Goal: Use online tool/utility: Utilize a website feature to perform a specific function

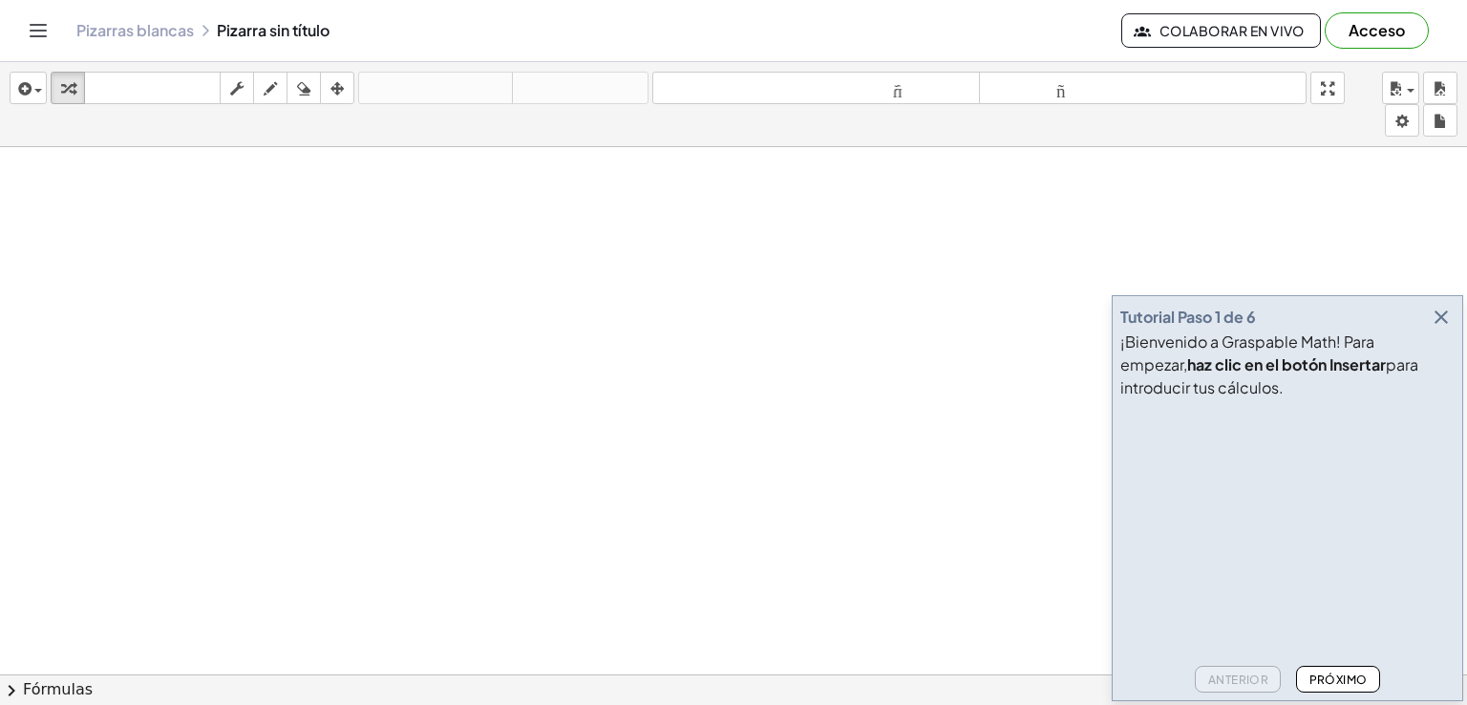
click at [1444, 309] on icon "button" at bounding box center [1441, 317] width 23 height 23
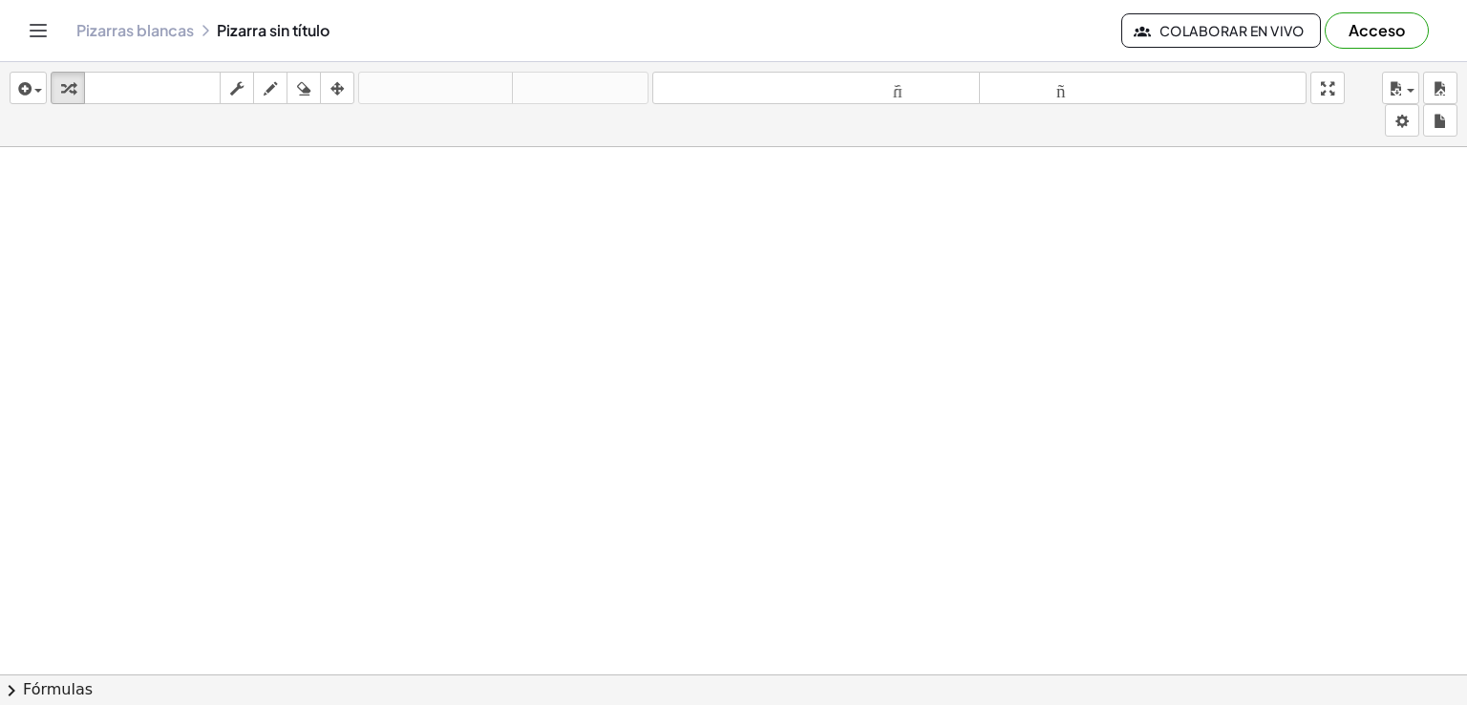
scroll to position [478, 0]
click at [273, 84] on icon "button" at bounding box center [270, 88] width 13 height 23
click at [315, 303] on div at bounding box center [733, 272] width 1467 height 1205
drag, startPoint x: 316, startPoint y: 302, endPoint x: 310, endPoint y: 322, distance: 20.9
click at [310, 322] on div at bounding box center [733, 272] width 1467 height 1205
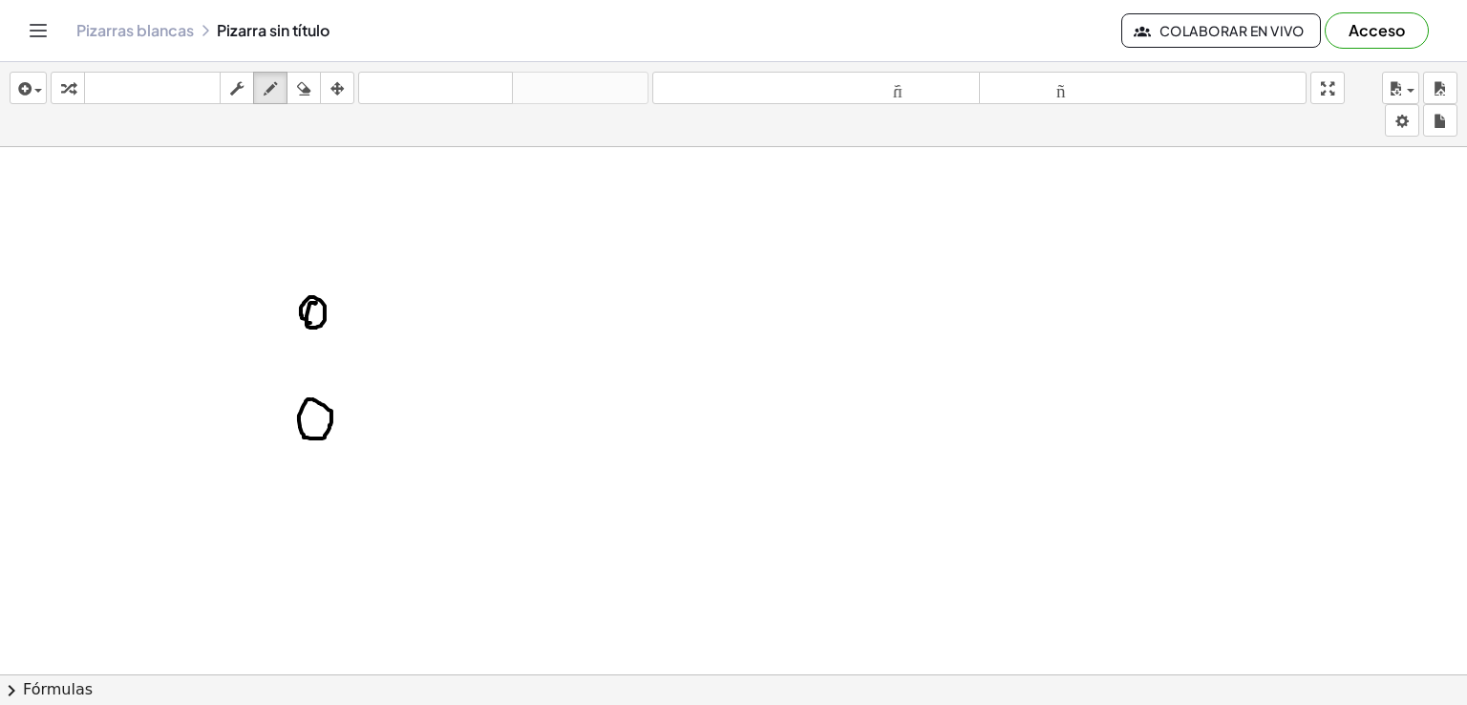
click at [309, 398] on div at bounding box center [733, 272] width 1467 height 1205
click at [303, 96] on icon "button" at bounding box center [303, 88] width 13 height 23
click at [332, 408] on div at bounding box center [733, 272] width 1467 height 1205
drag, startPoint x: 329, startPoint y: 410, endPoint x: 307, endPoint y: 427, distance: 27.9
click at [310, 424] on div at bounding box center [733, 272] width 1467 height 1205
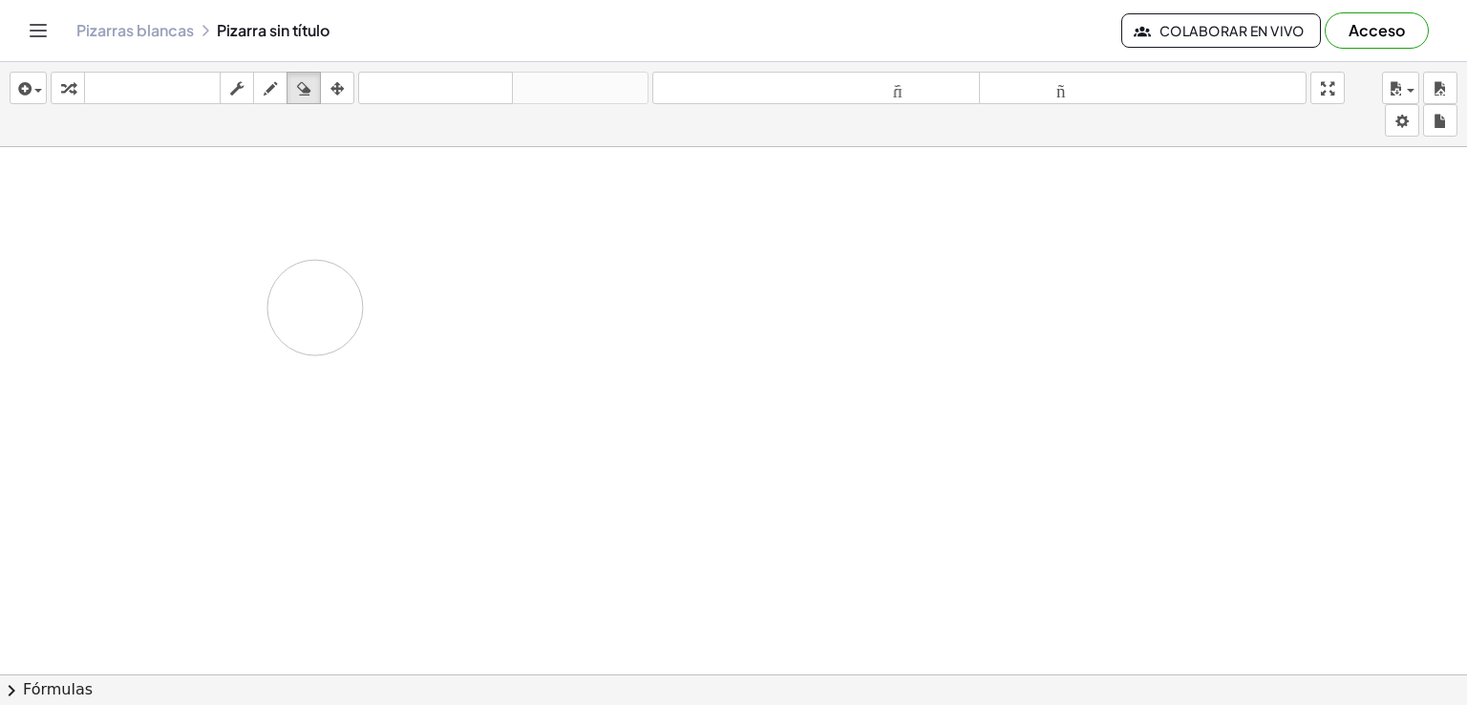
click at [315, 307] on div at bounding box center [733, 272] width 1467 height 1205
click at [275, 78] on icon "button" at bounding box center [270, 88] width 13 height 23
click at [275, 266] on div at bounding box center [733, 272] width 1467 height 1205
drag, startPoint x: 275, startPoint y: 266, endPoint x: 277, endPoint y: 277, distance: 10.7
click at [277, 277] on div at bounding box center [733, 272] width 1467 height 1205
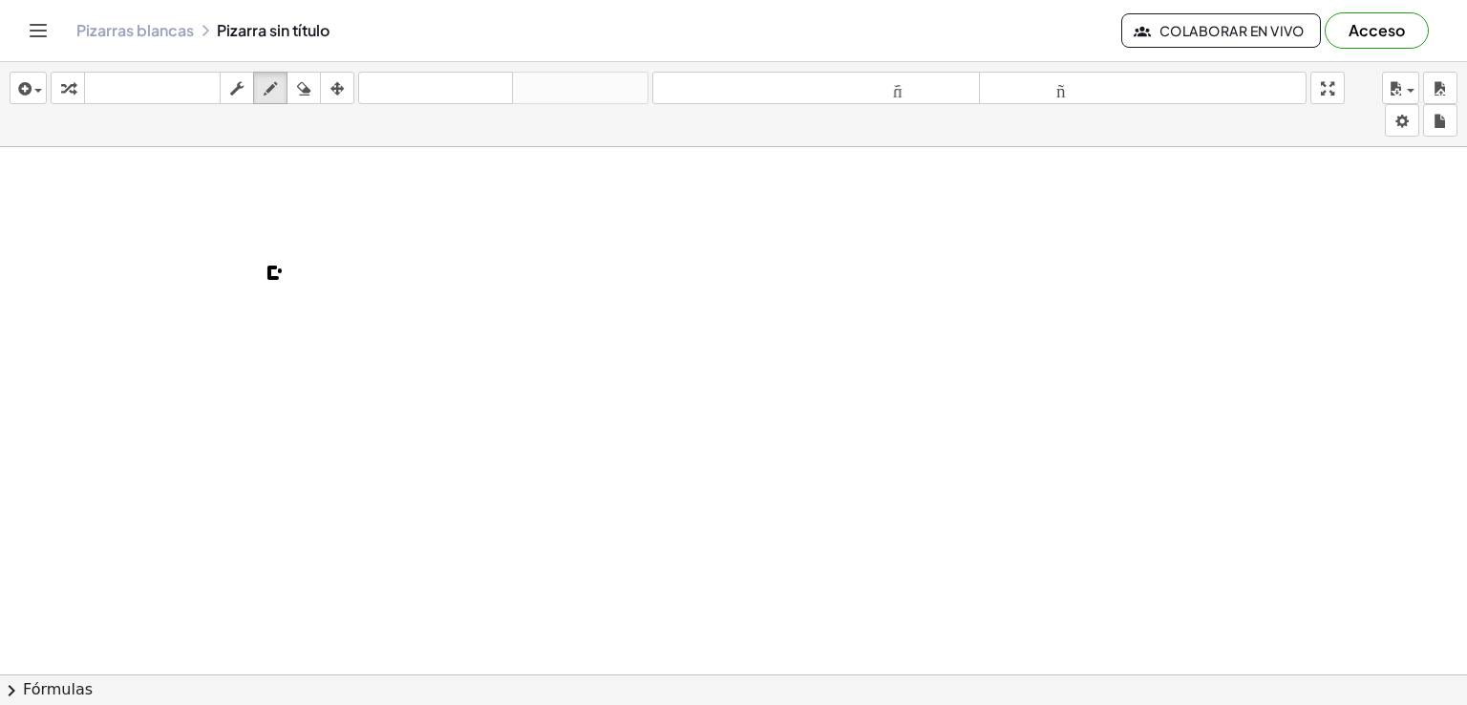
click at [280, 269] on div at bounding box center [733, 272] width 1467 height 1205
click at [279, 272] on div at bounding box center [733, 272] width 1467 height 1205
click at [272, 330] on div at bounding box center [733, 272] width 1467 height 1205
click at [303, 92] on icon "button" at bounding box center [303, 88] width 13 height 23
click at [276, 333] on div at bounding box center [733, 272] width 1467 height 1205
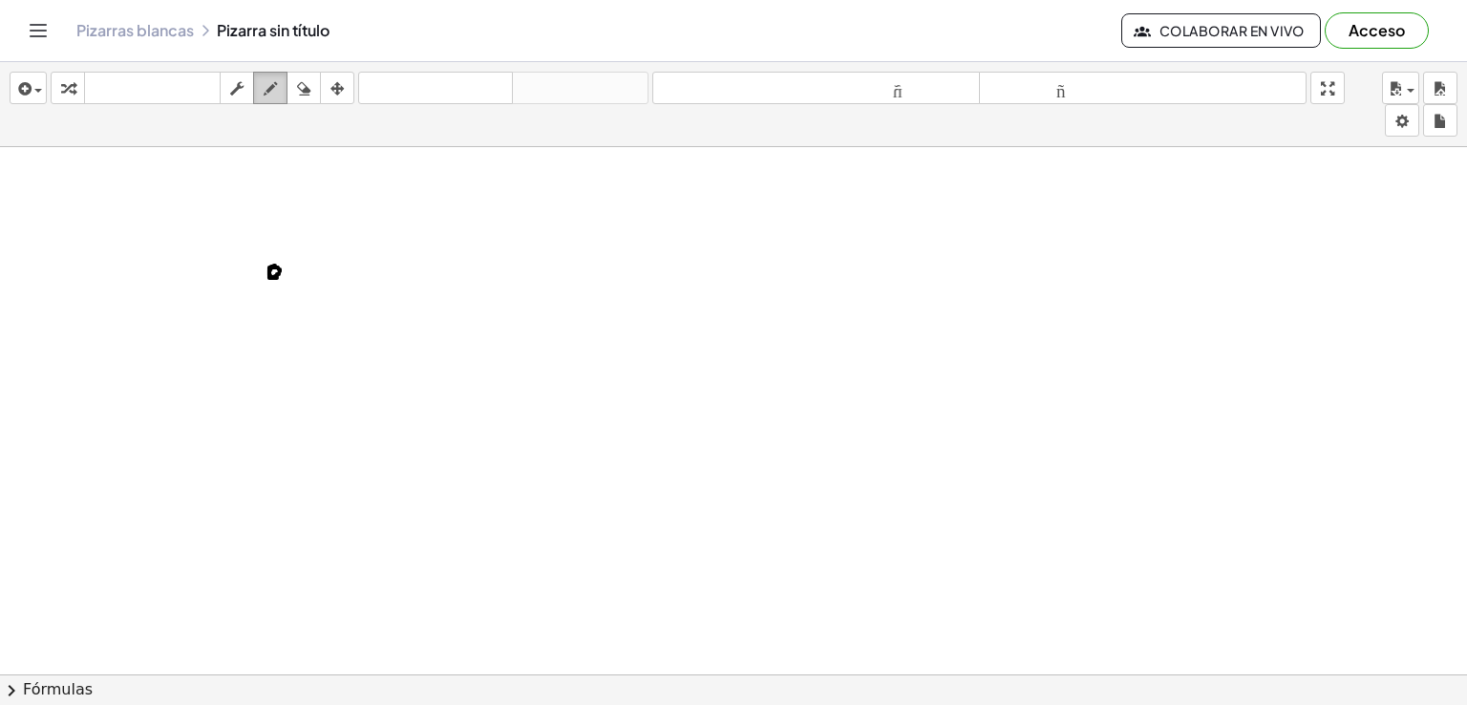
click at [267, 93] on icon "button" at bounding box center [270, 88] width 13 height 23
click at [266, 370] on div at bounding box center [733, 272] width 1467 height 1205
click at [262, 457] on div at bounding box center [733, 272] width 1467 height 1205
click at [399, 267] on div at bounding box center [733, 272] width 1467 height 1205
click at [386, 362] on div at bounding box center [733, 272] width 1467 height 1205
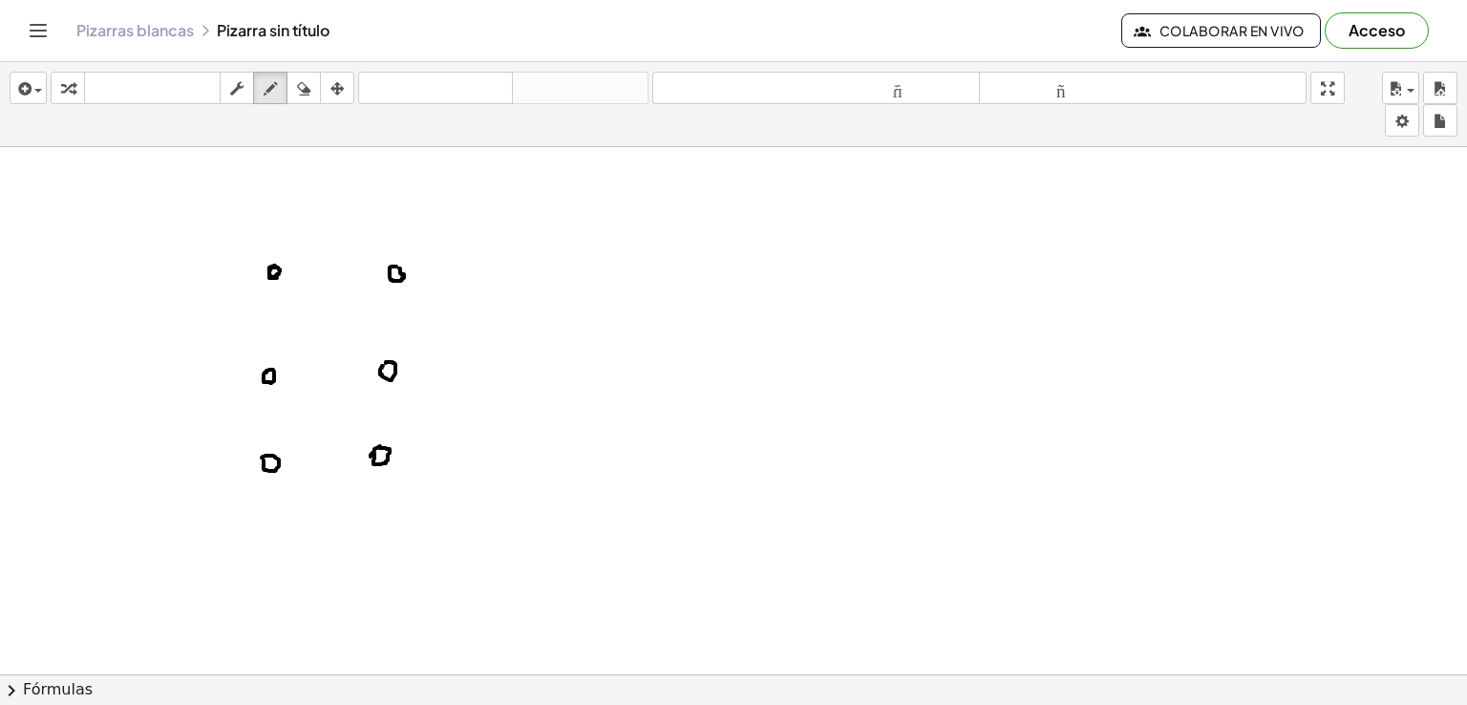
drag, startPoint x: 374, startPoint y: 452, endPoint x: 378, endPoint y: 462, distance: 11.2
click at [377, 463] on div at bounding box center [733, 272] width 1467 height 1205
click at [535, 270] on div at bounding box center [733, 272] width 1467 height 1205
click at [527, 267] on div at bounding box center [733, 272] width 1467 height 1205
click at [511, 361] on div at bounding box center [733, 272] width 1467 height 1205
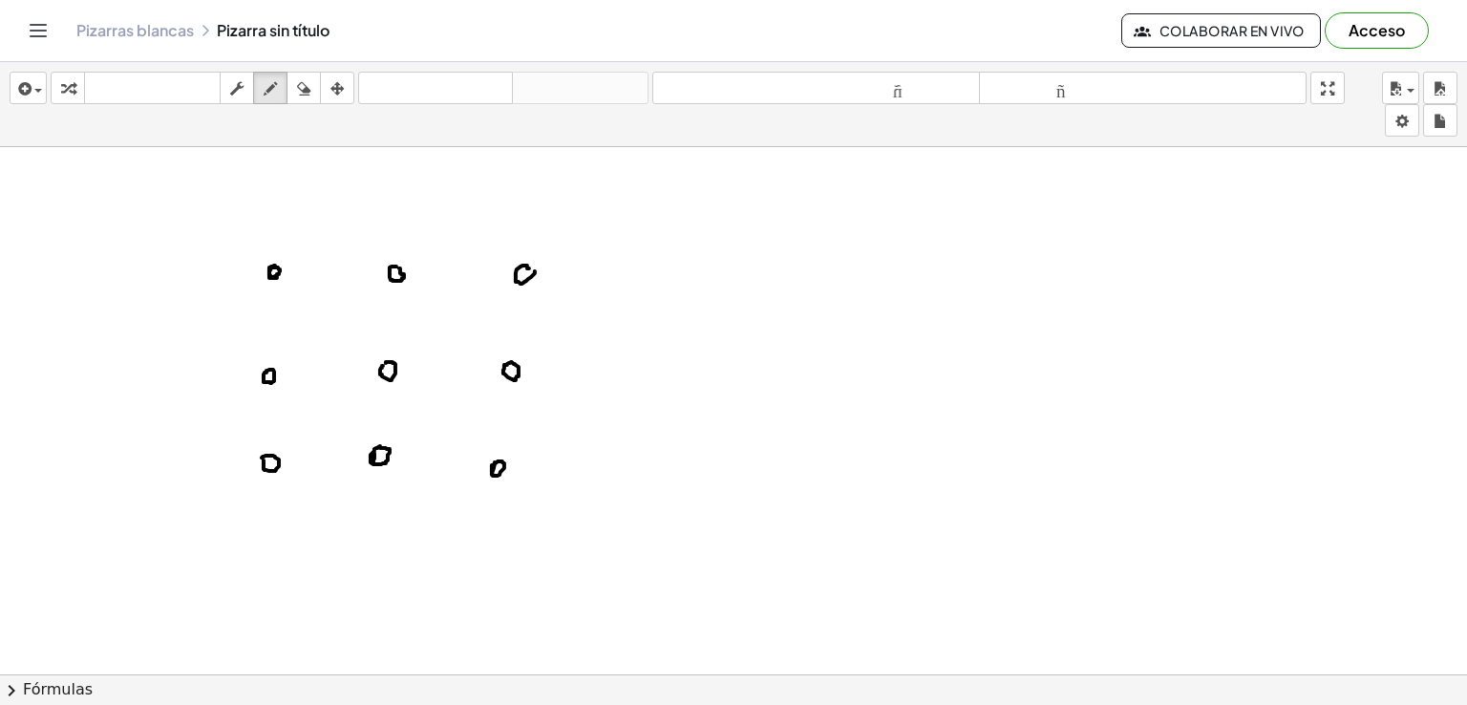
drag, startPoint x: 495, startPoint y: 461, endPoint x: 497, endPoint y: 475, distance: 13.5
click at [497, 475] on div at bounding box center [733, 272] width 1467 height 1205
drag, startPoint x: 294, startPoint y: 81, endPoint x: 297, endPoint y: 100, distance: 19.3
click at [296, 81] on div "button" at bounding box center [303, 87] width 25 height 23
click at [374, 448] on div at bounding box center [733, 272] width 1467 height 1205
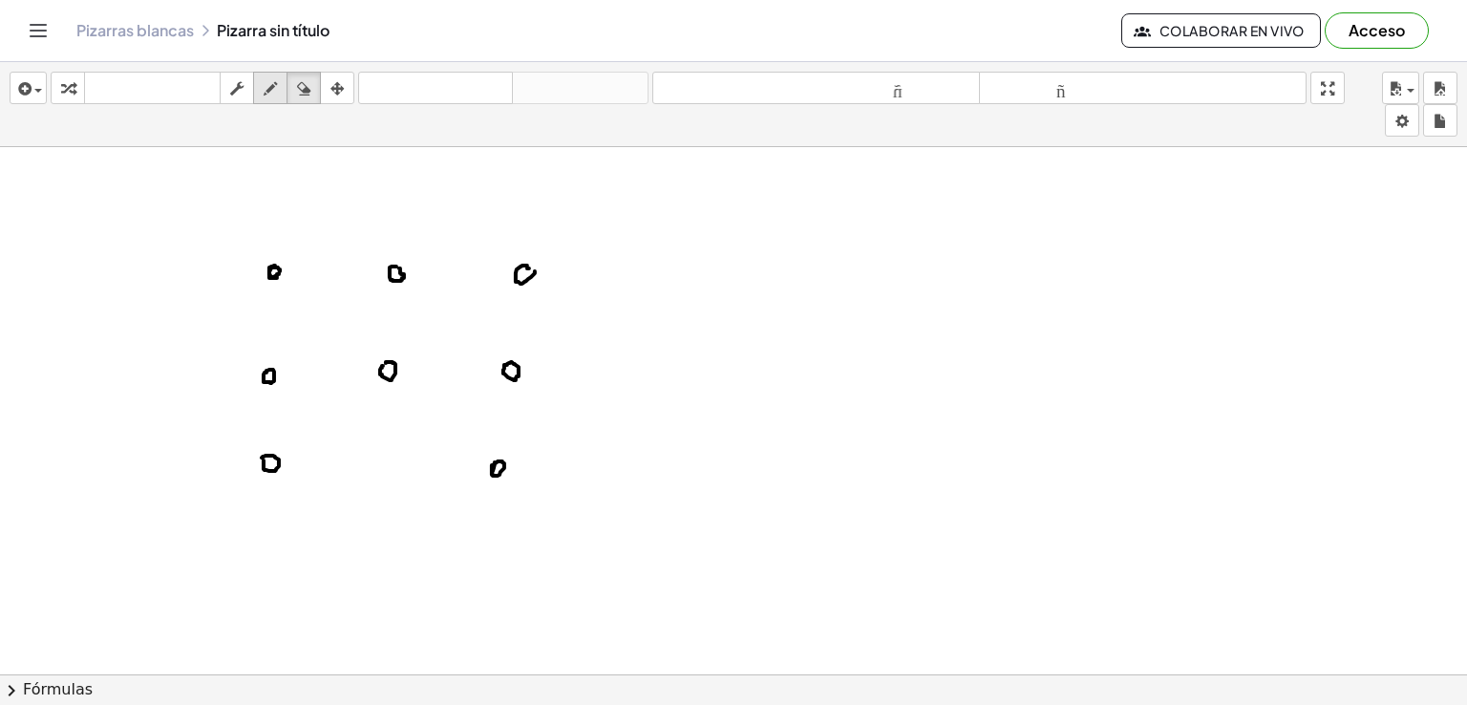
click at [266, 85] on icon "button" at bounding box center [270, 88] width 13 height 23
drag, startPoint x: 373, startPoint y: 456, endPoint x: 372, endPoint y: 465, distance: 9.6
click at [372, 465] on div at bounding box center [733, 272] width 1467 height 1205
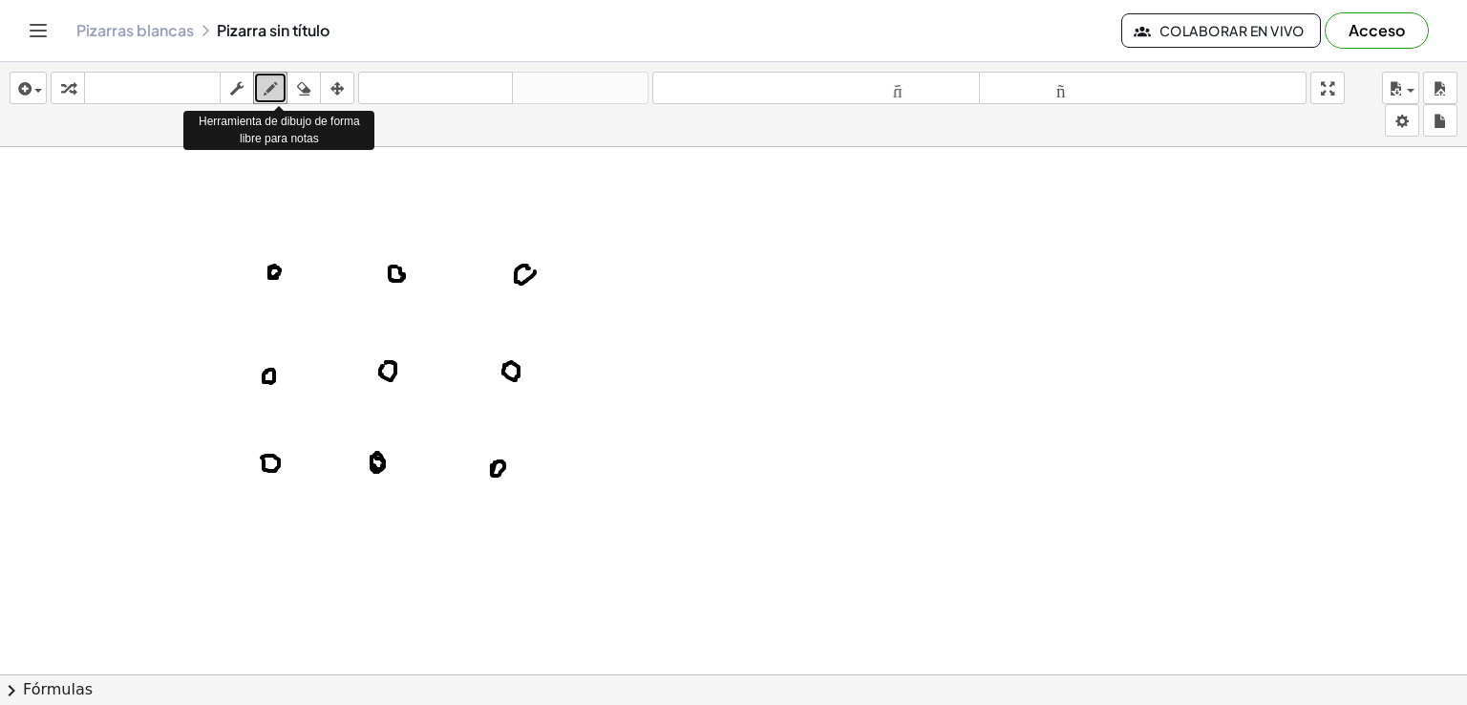
click at [275, 84] on icon "button" at bounding box center [270, 88] width 13 height 23
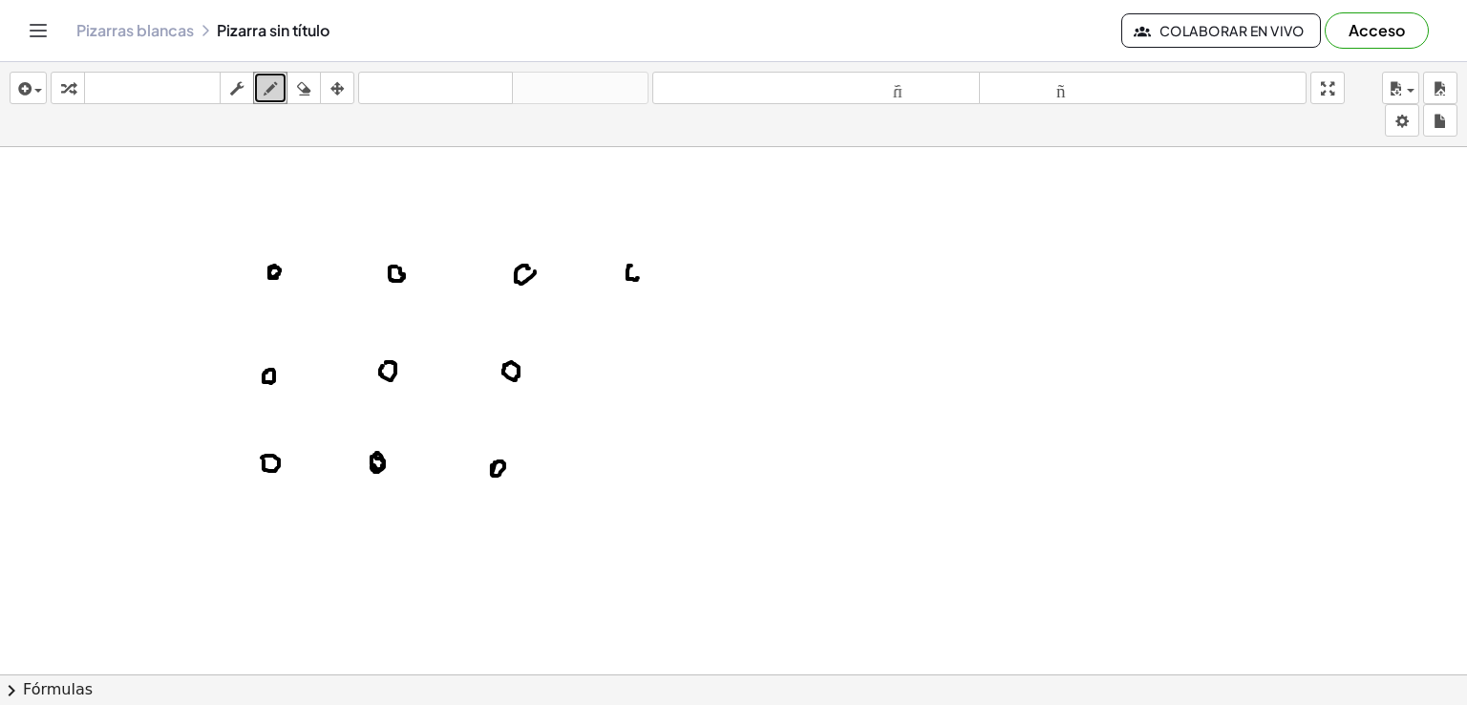
drag, startPoint x: 631, startPoint y: 265, endPoint x: 639, endPoint y: 274, distance: 12.2
click at [638, 275] on div at bounding box center [733, 272] width 1467 height 1205
click at [639, 272] on div at bounding box center [733, 272] width 1467 height 1205
drag, startPoint x: 639, startPoint y: 270, endPoint x: 630, endPoint y: 262, distance: 12.2
click at [630, 262] on div at bounding box center [733, 272] width 1467 height 1205
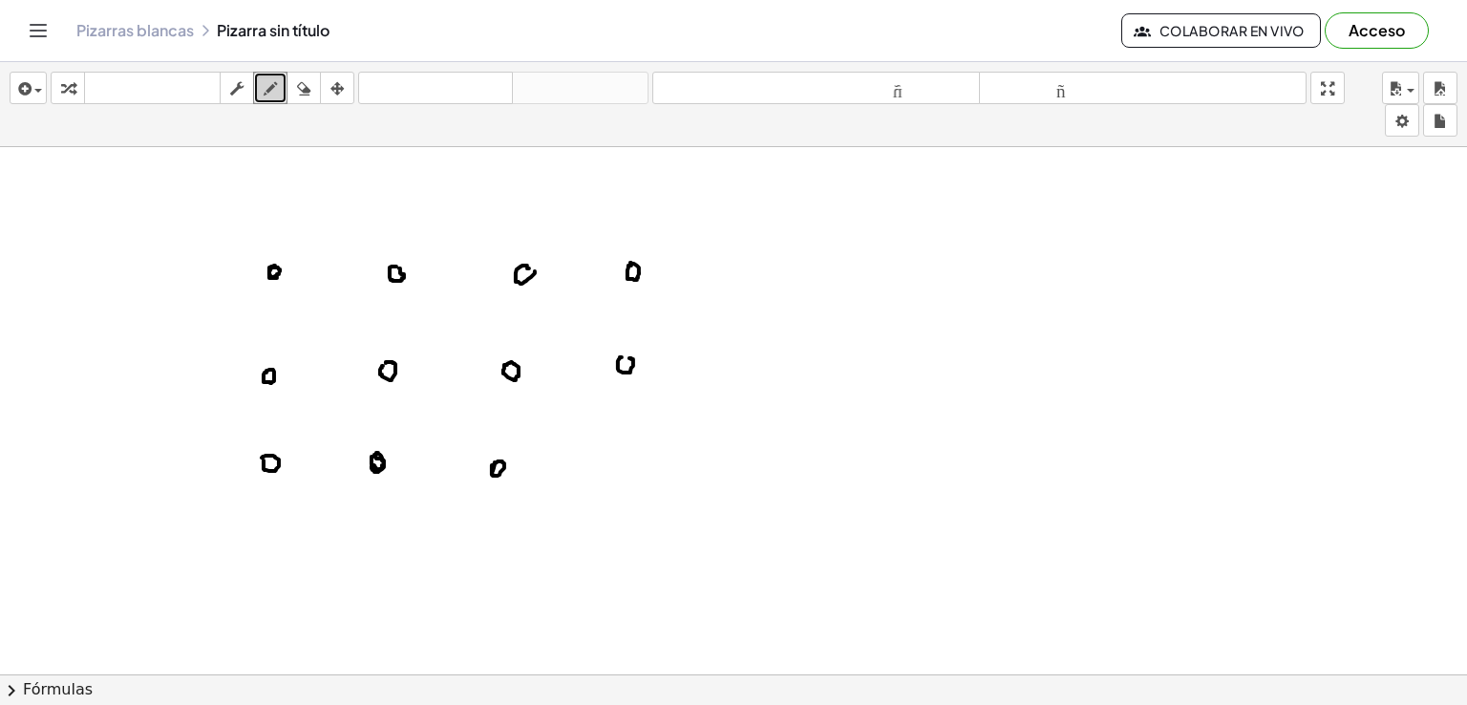
click at [625, 356] on div at bounding box center [733, 272] width 1467 height 1205
click at [617, 451] on div at bounding box center [733, 272] width 1467 height 1205
drag, startPoint x: 748, startPoint y: 257, endPoint x: 759, endPoint y: 260, distance: 11.8
click at [756, 266] on div at bounding box center [733, 272] width 1467 height 1205
drag, startPoint x: 753, startPoint y: 257, endPoint x: 753, endPoint y: 269, distance: 12.4
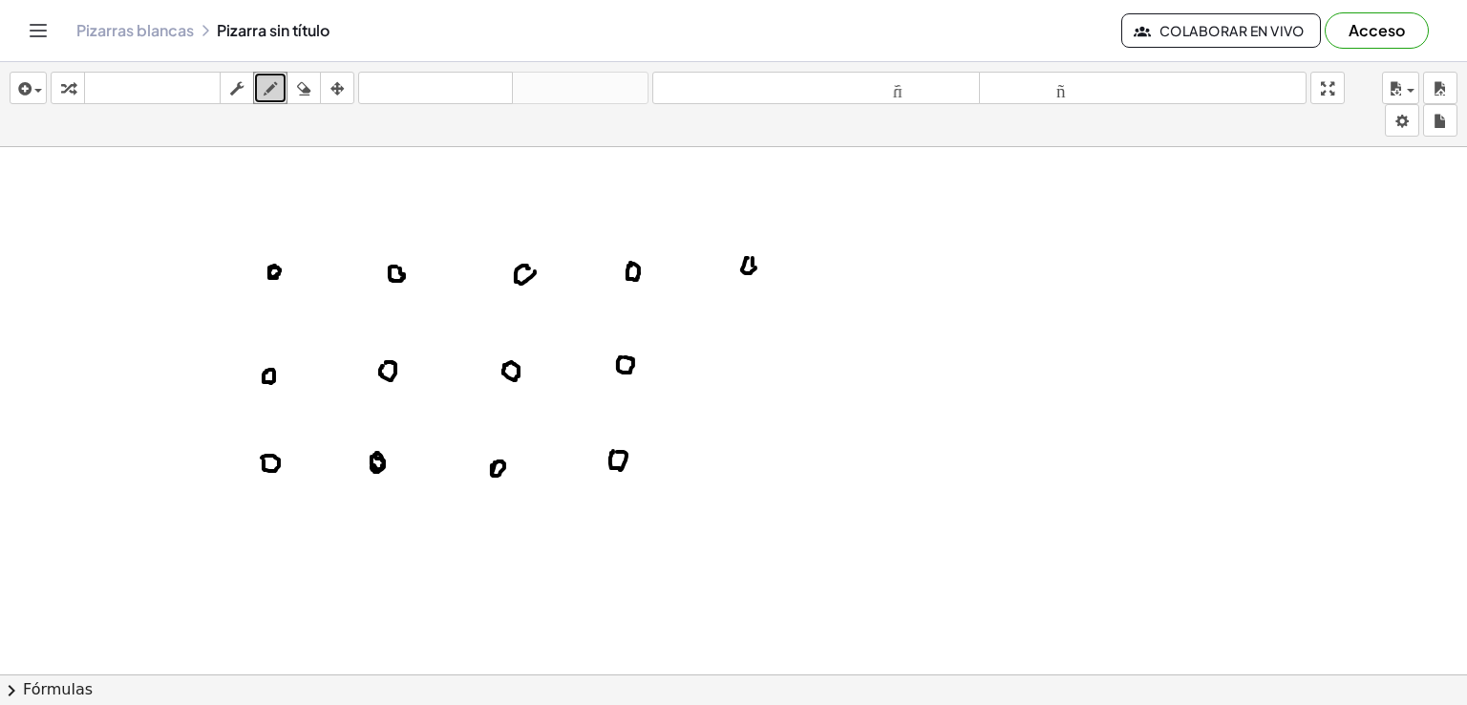
click at [753, 269] on div at bounding box center [733, 272] width 1467 height 1205
click at [742, 355] on div at bounding box center [733, 272] width 1467 height 1205
click at [734, 456] on div at bounding box center [733, 272] width 1467 height 1205
click at [862, 255] on div at bounding box center [733, 272] width 1467 height 1205
click at [853, 346] on div at bounding box center [733, 272] width 1467 height 1205
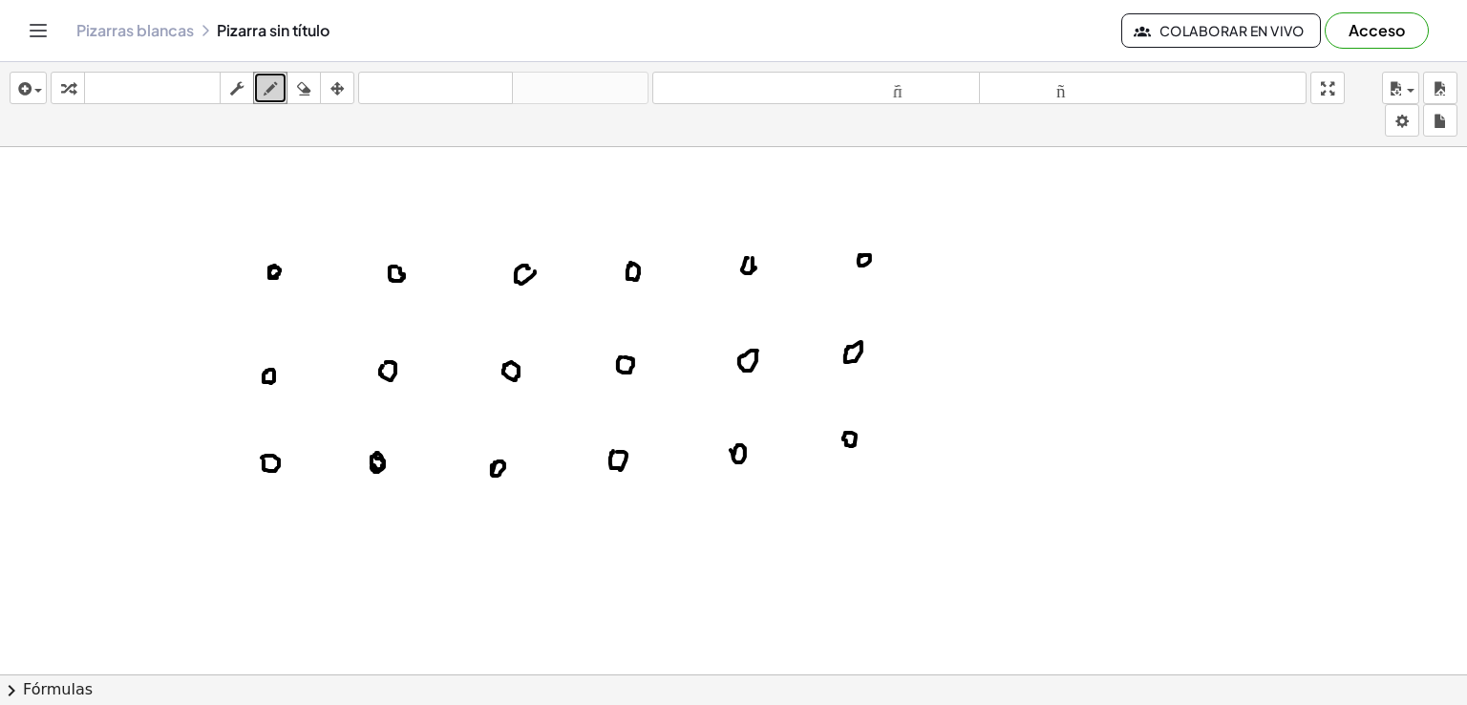
click at [843, 438] on div at bounding box center [733, 272] width 1467 height 1205
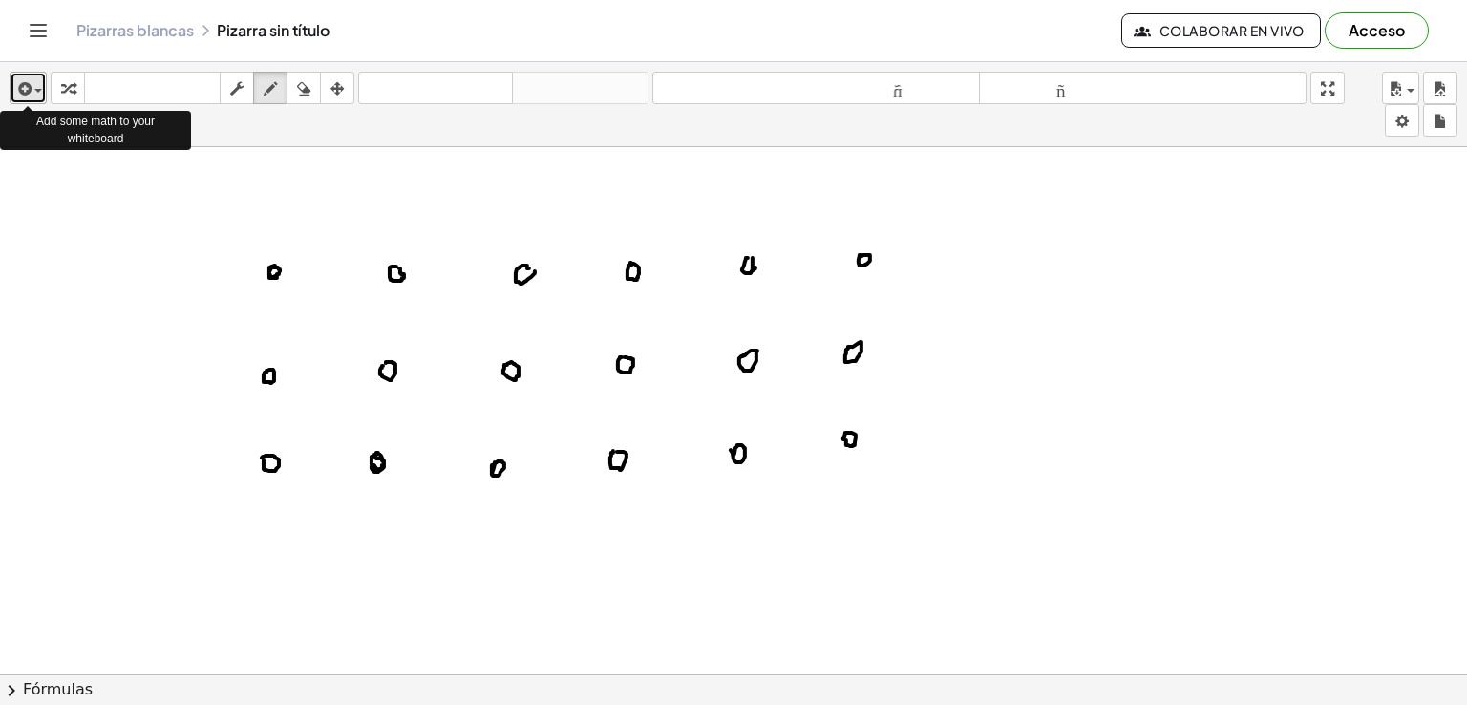
click at [28, 89] on icon "button" at bounding box center [22, 88] width 17 height 23
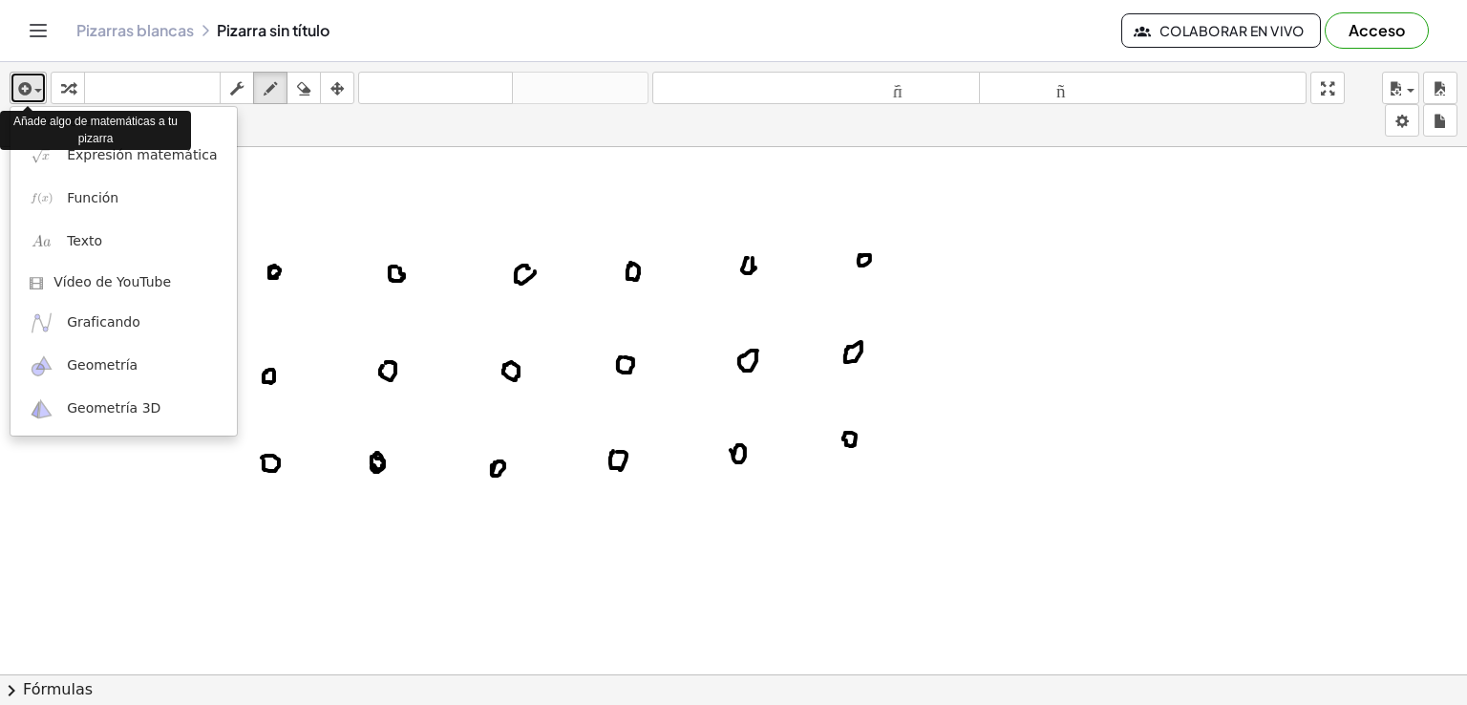
click at [32, 84] on span "button" at bounding box center [34, 90] width 4 height 13
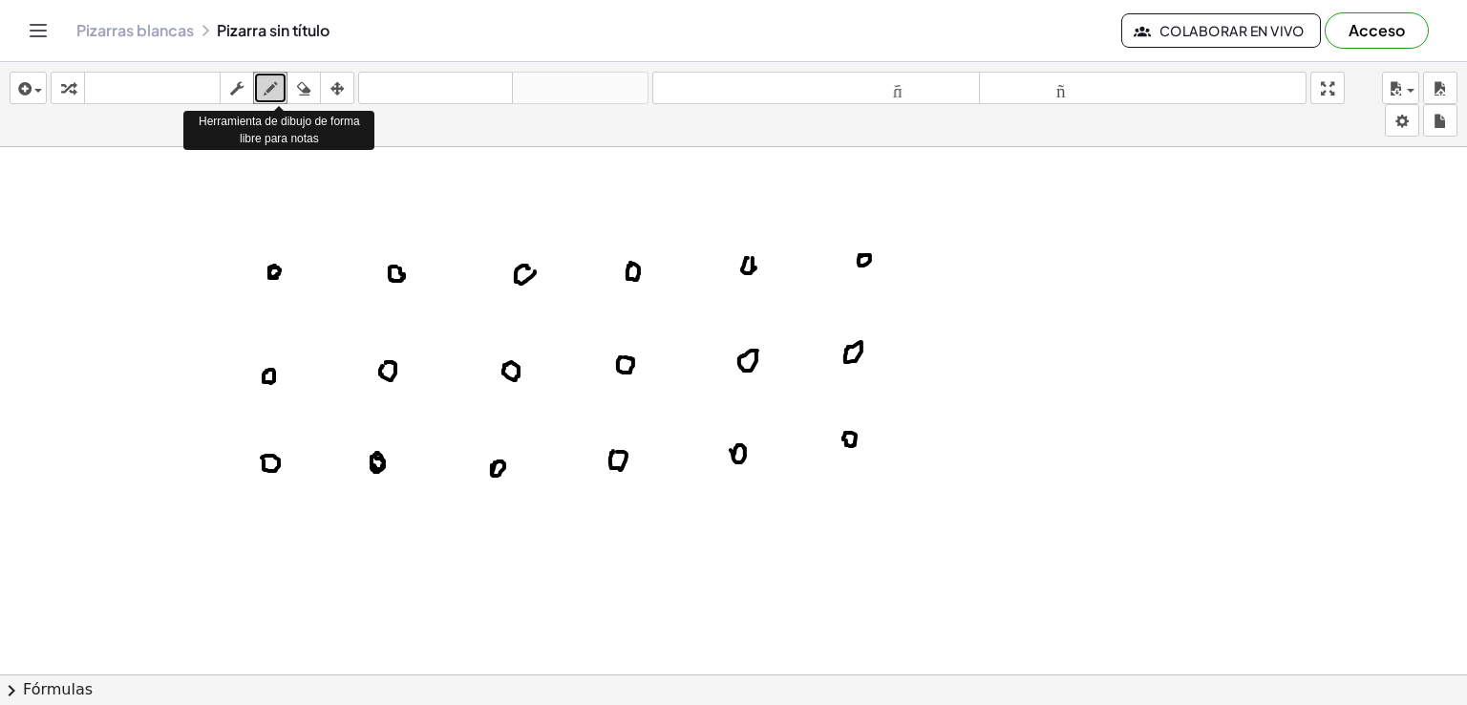
drag, startPoint x: 272, startPoint y: 83, endPoint x: 704, endPoint y: 104, distance: 432.2
click at [704, 99] on icon "tamaño_del_formato" at bounding box center [816, 88] width 318 height 23
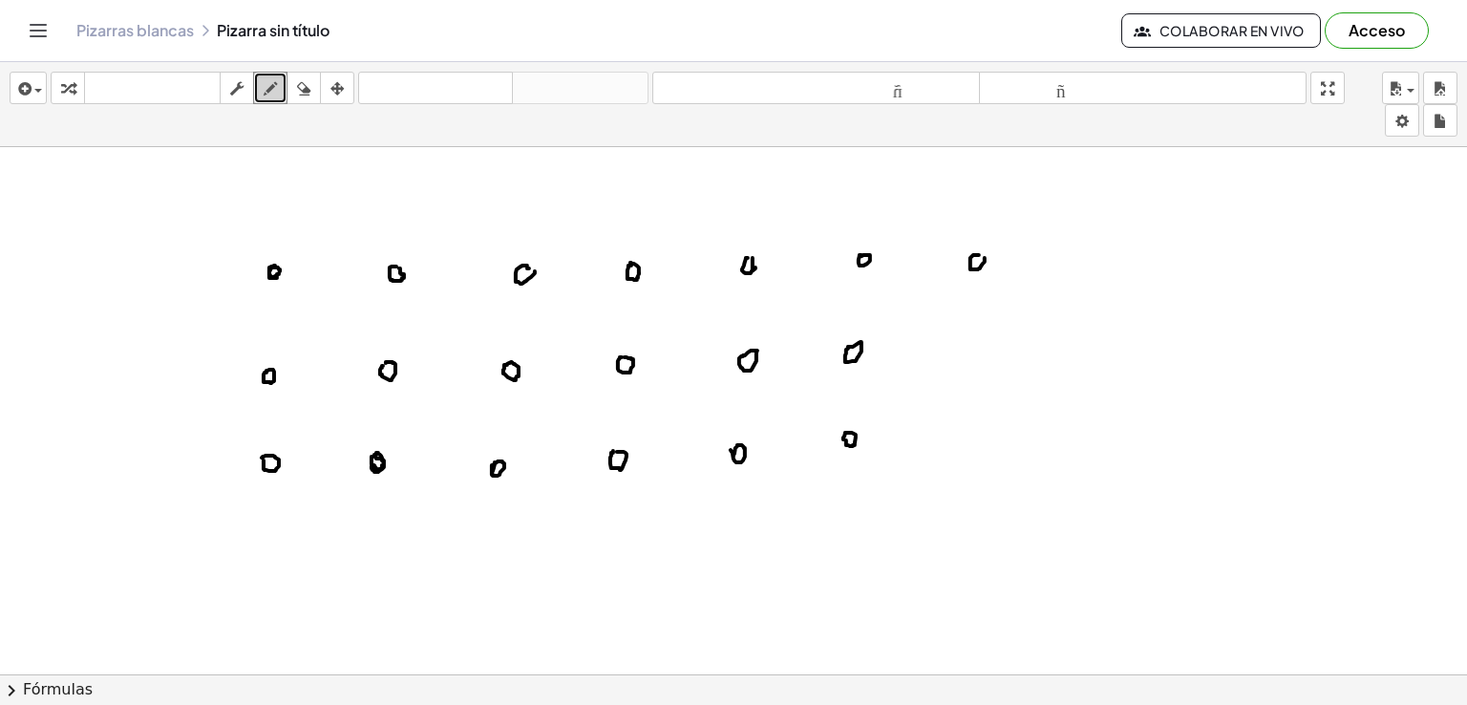
click at [979, 253] on div at bounding box center [733, 272] width 1467 height 1205
drag, startPoint x: 965, startPoint y: 337, endPoint x: 956, endPoint y: 343, distance: 10.3
click at [964, 338] on div at bounding box center [733, 272] width 1467 height 1205
click at [955, 446] on div at bounding box center [733, 272] width 1467 height 1205
click at [300, 87] on icon "button" at bounding box center [303, 88] width 13 height 23
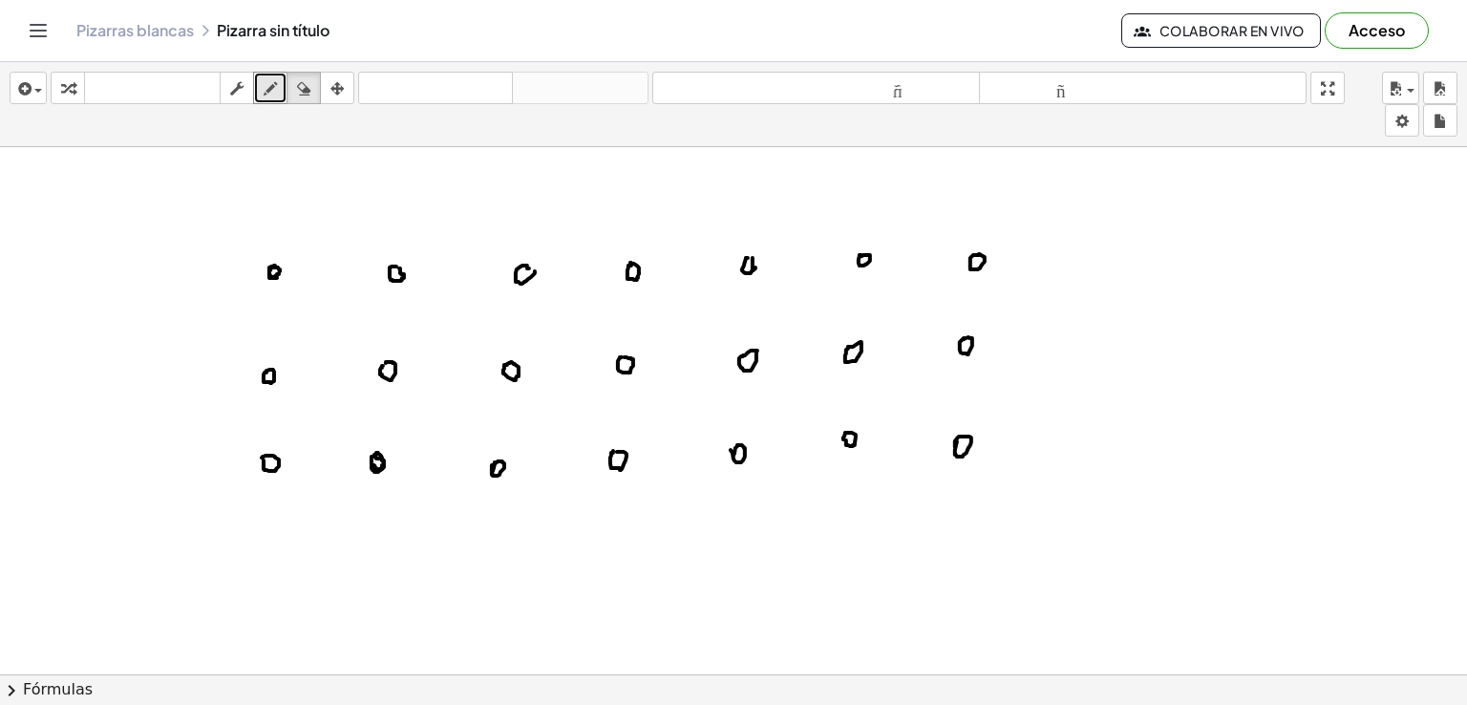
click at [856, 429] on div at bounding box center [733, 272] width 1467 height 1205
click at [267, 80] on icon "button" at bounding box center [270, 88] width 13 height 23
drag, startPoint x: 844, startPoint y: 442, endPoint x: 861, endPoint y: 444, distance: 16.3
click at [861, 444] on div at bounding box center [733, 272] width 1467 height 1205
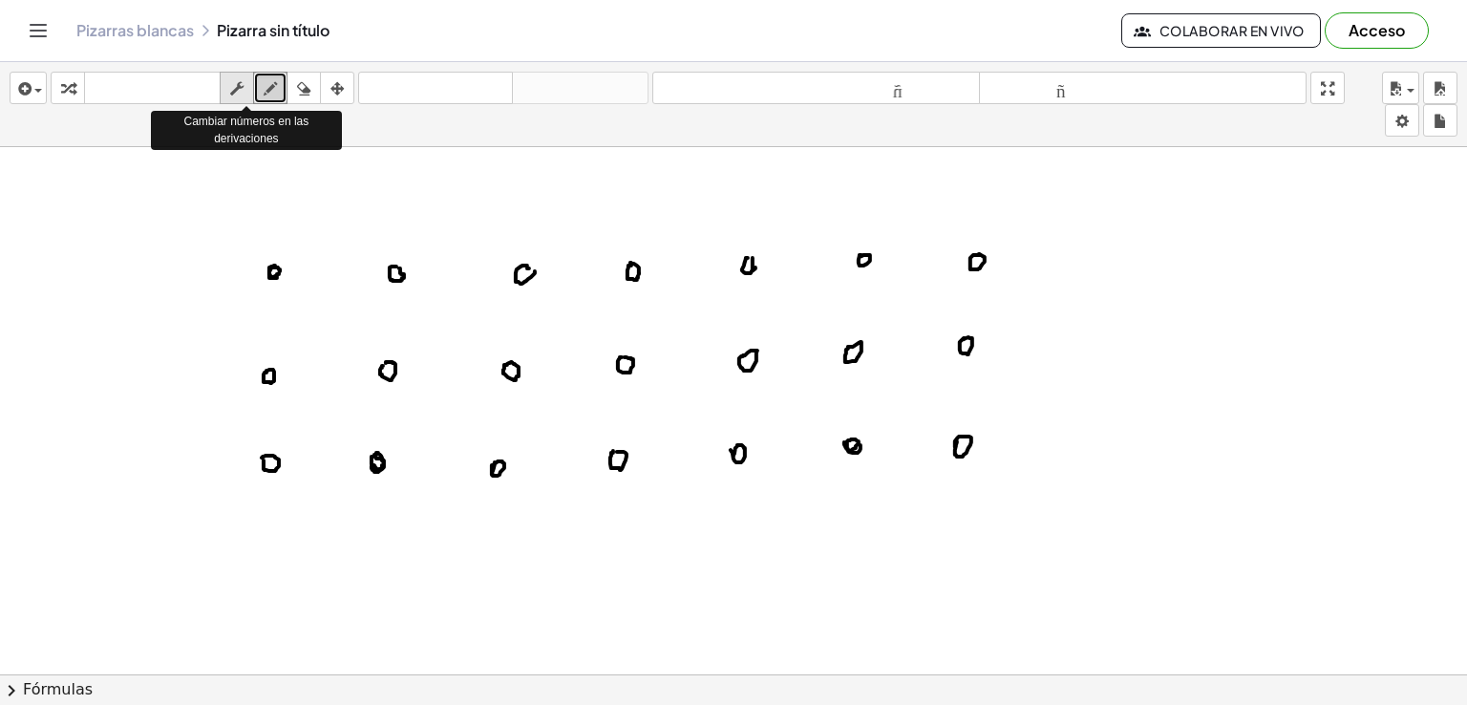
click at [244, 91] on icon "button" at bounding box center [236, 88] width 13 height 23
click at [276, 82] on icon "button" at bounding box center [270, 88] width 13 height 23
click at [267, 83] on icon "button" at bounding box center [270, 88] width 13 height 23
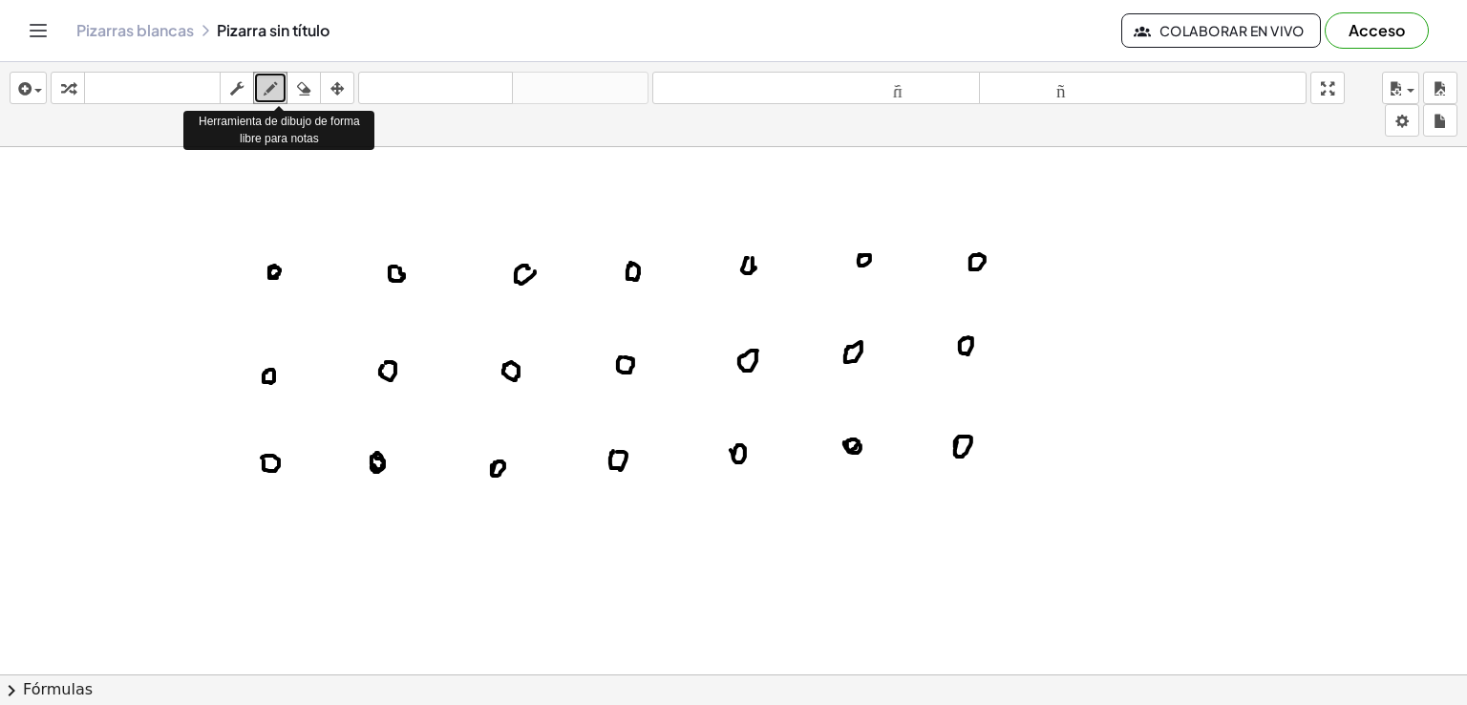
click at [267, 83] on icon "button" at bounding box center [270, 88] width 13 height 23
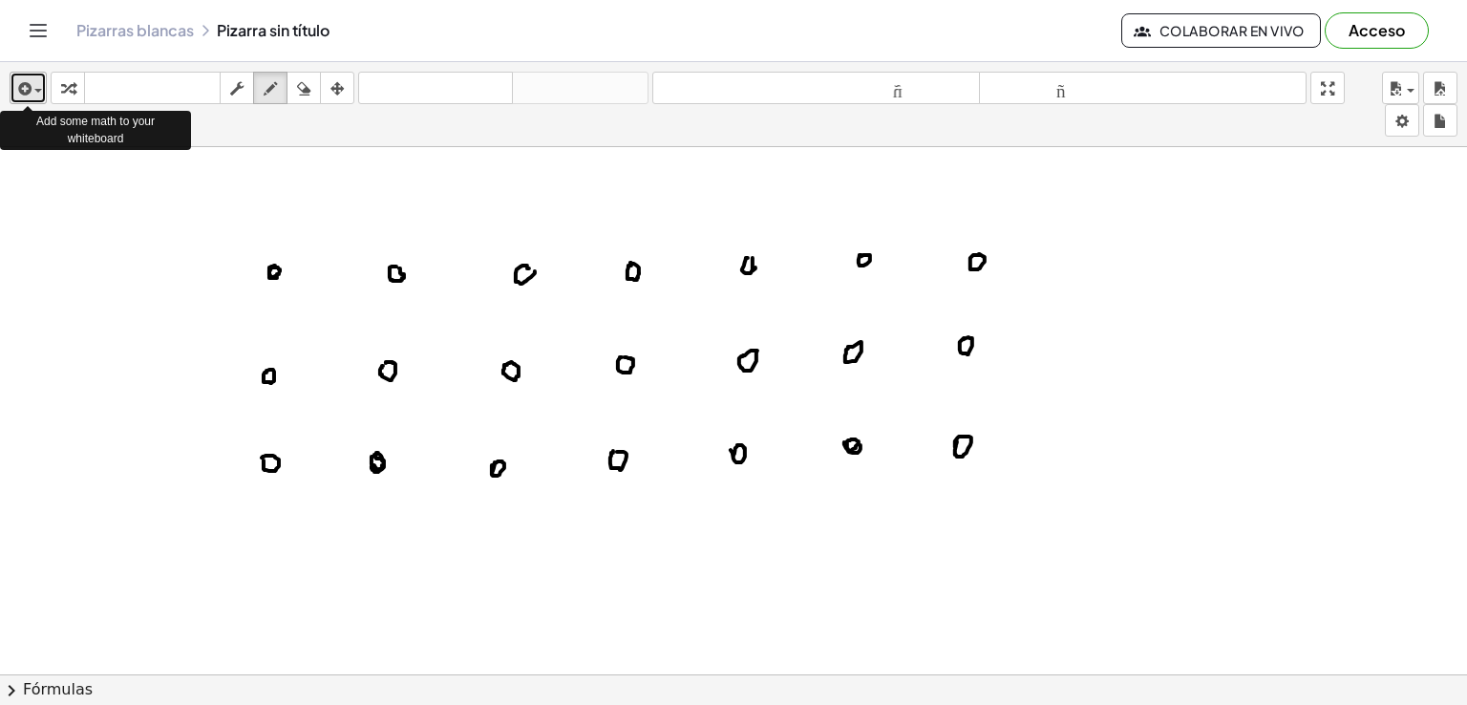
click at [35, 88] on div "button" at bounding box center [28, 87] width 28 height 23
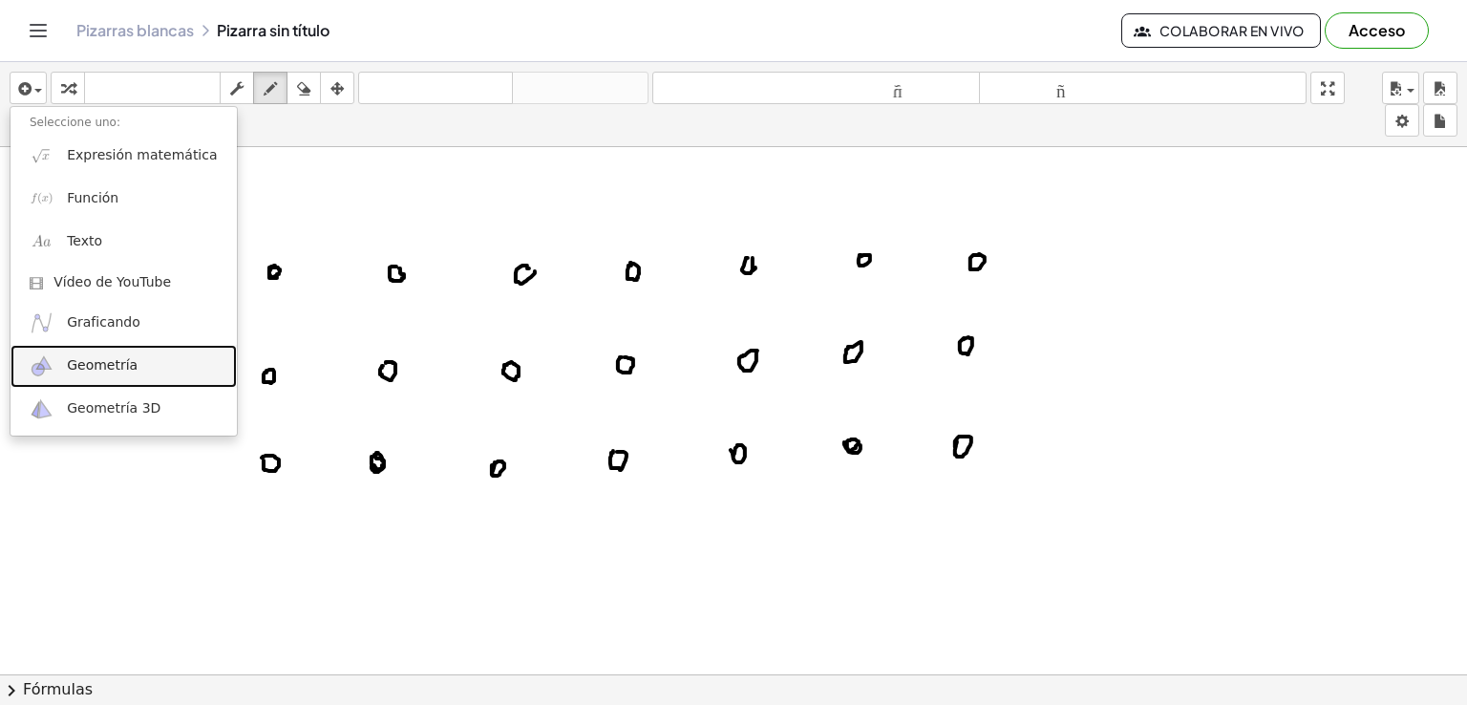
click at [84, 371] on font "Geometría" at bounding box center [102, 364] width 71 height 15
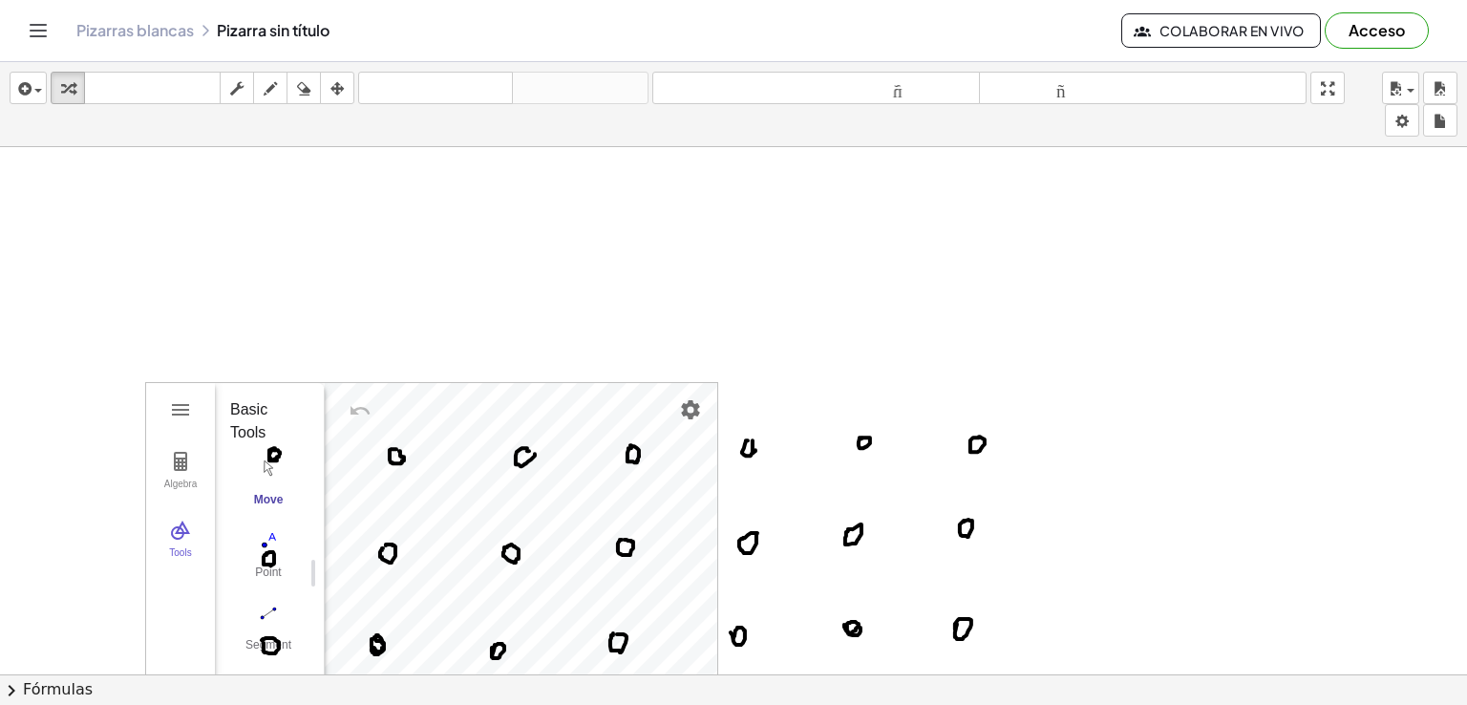
scroll to position [391, 0]
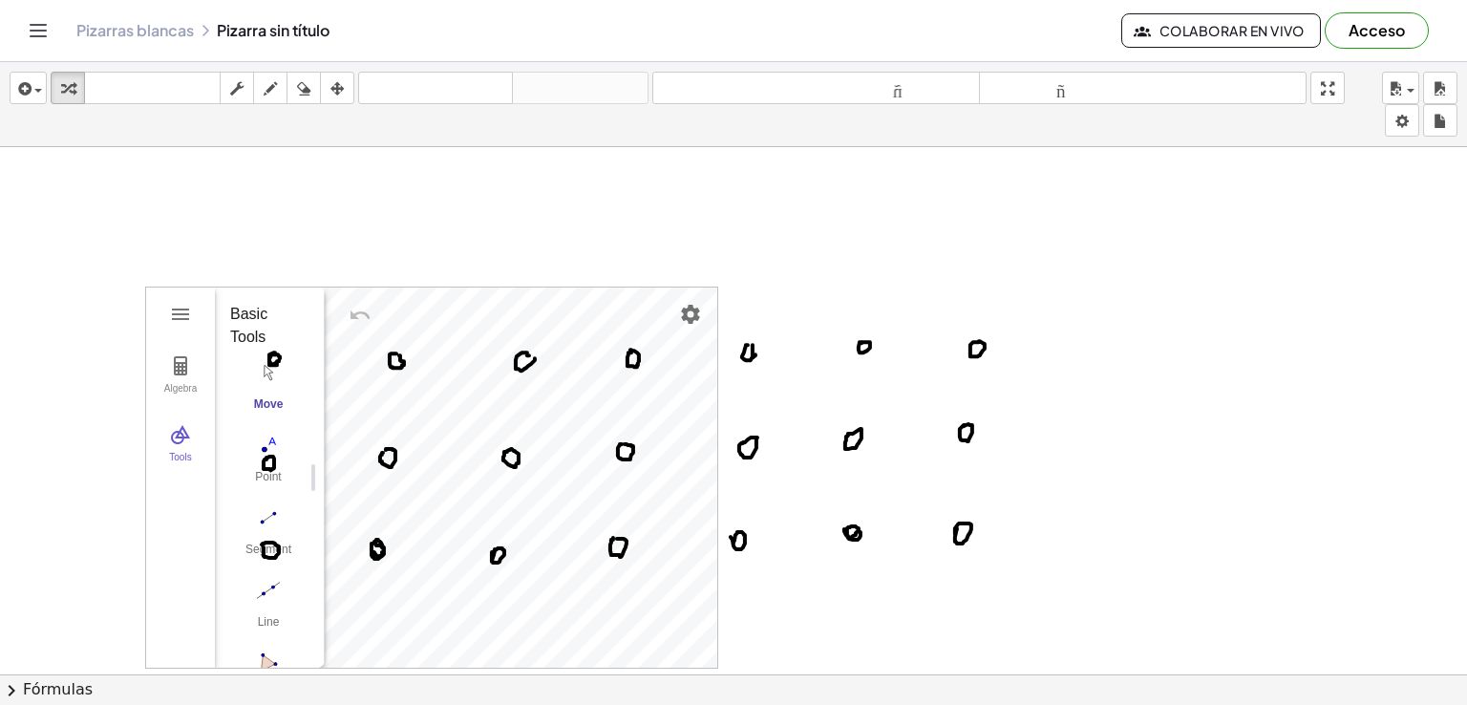
click at [31, 129] on div "insertar Seleccione uno: Expresión matemática Función Texto Vídeo de YouTube Gr…" at bounding box center [733, 104] width 1467 height 85
click at [264, 288] on div "Move" at bounding box center [268, 296] width 76 height 27
click at [270, 288] on div "Move" at bounding box center [268, 296] width 76 height 27
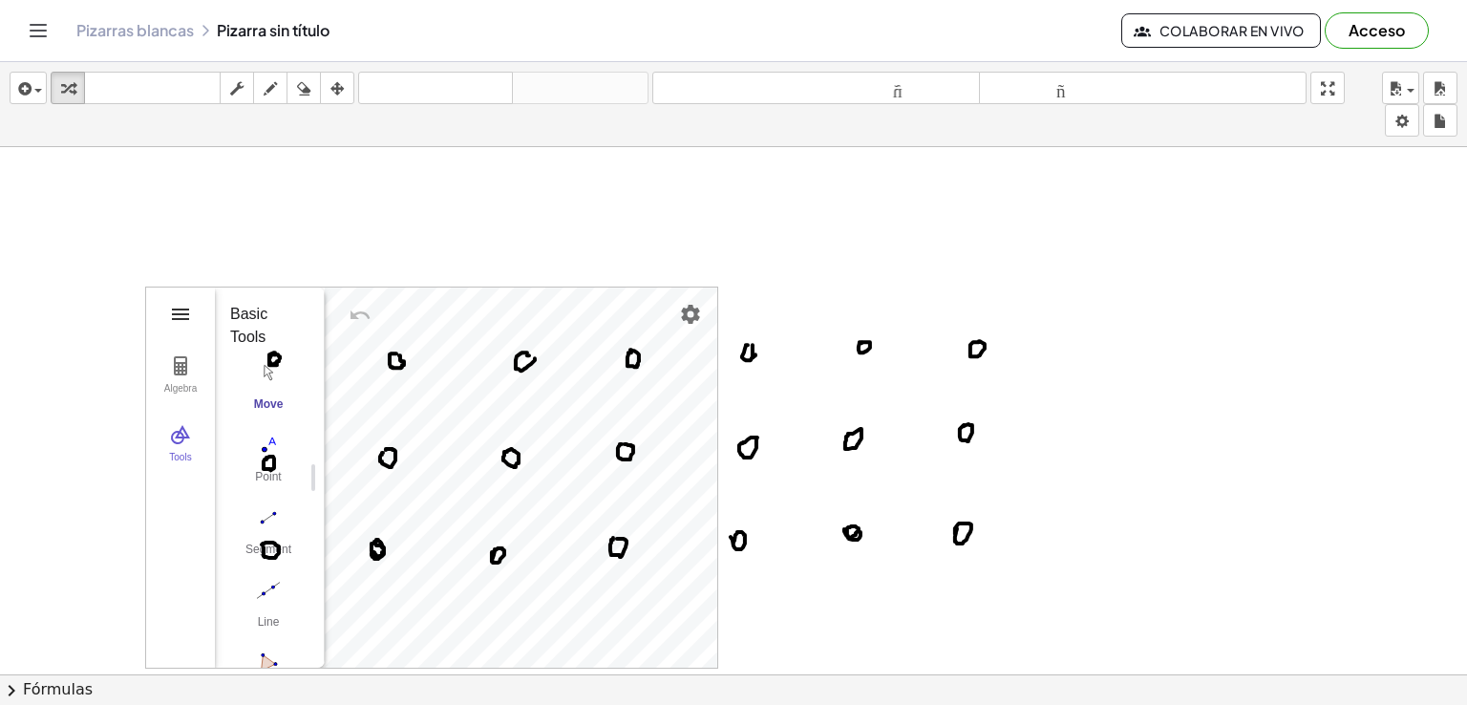
click at [176, 306] on img "Geometry" at bounding box center [180, 314] width 23 height 23
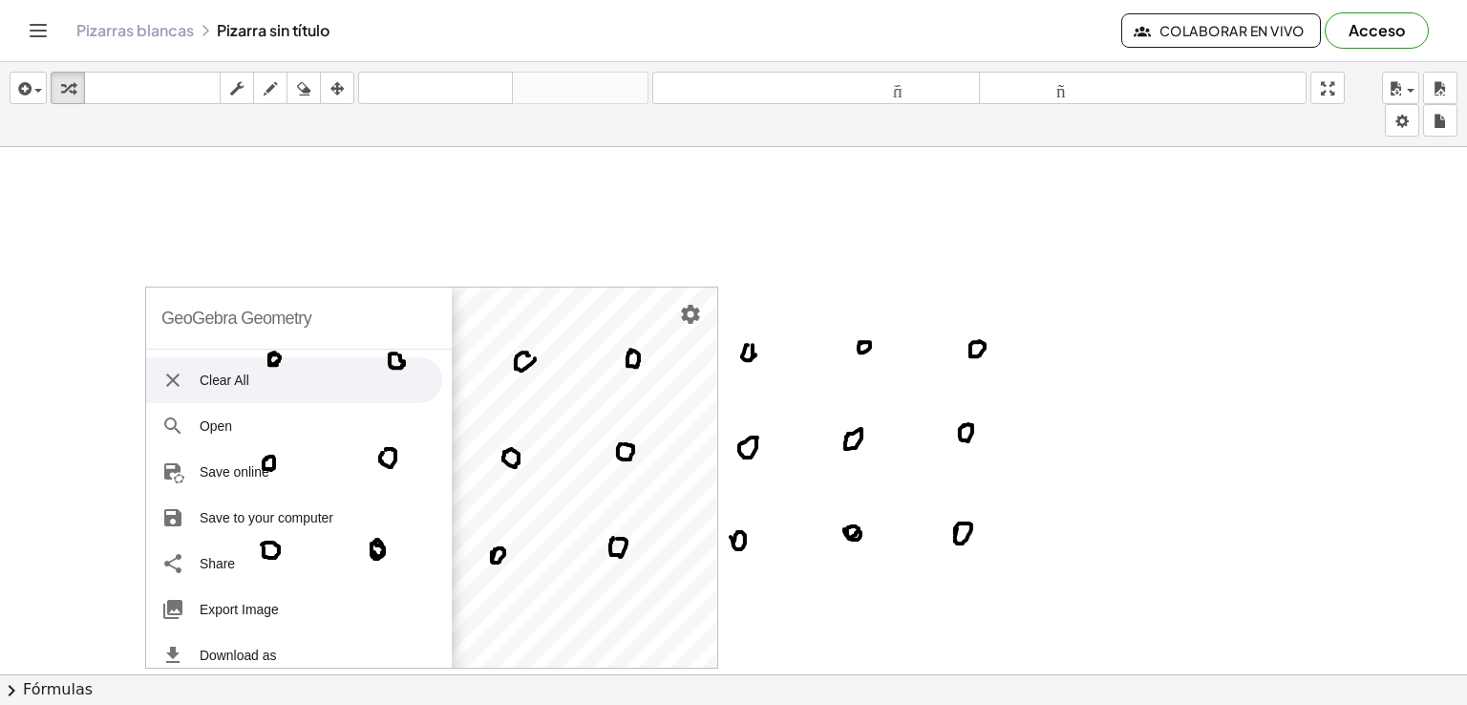
click at [160, 369] on li "Clear All" at bounding box center [294, 380] width 296 height 46
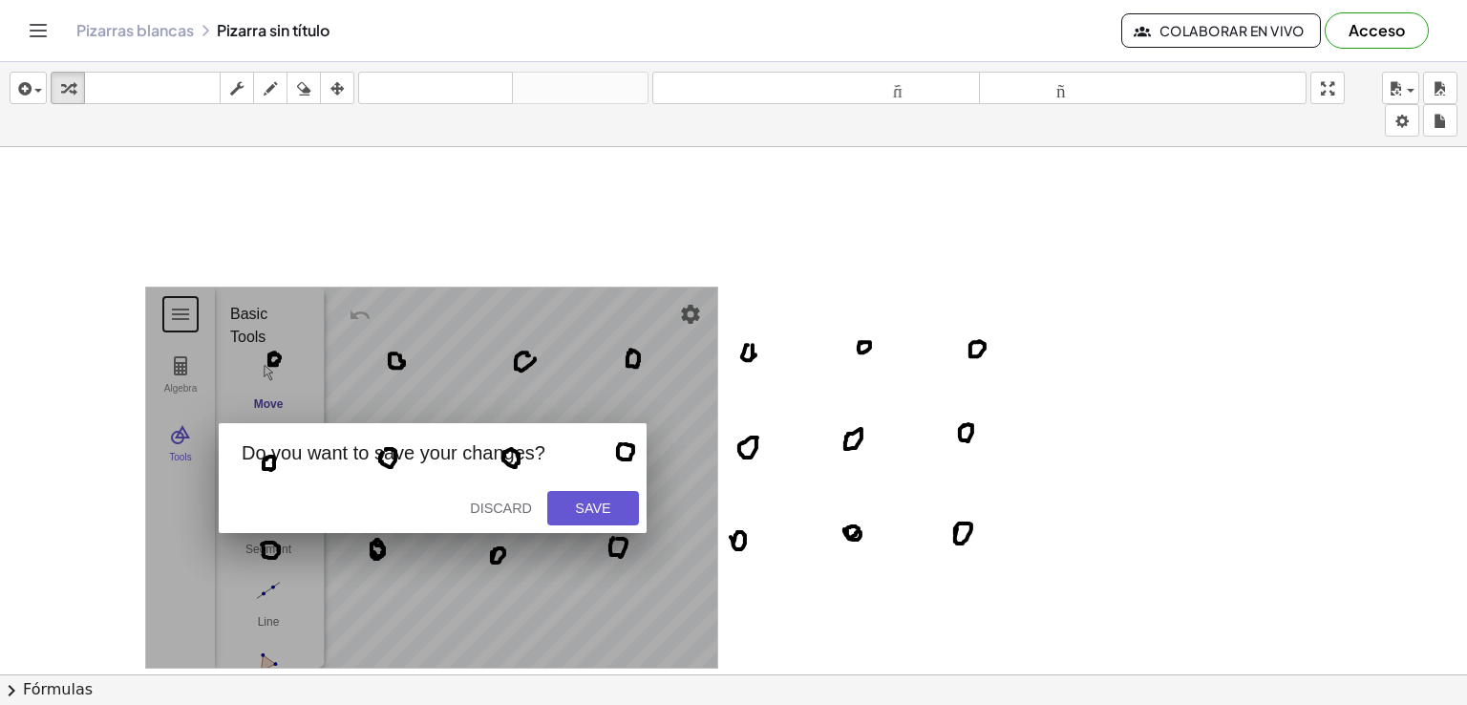
click at [788, 282] on div at bounding box center [733, 548] width 1467 height 1584
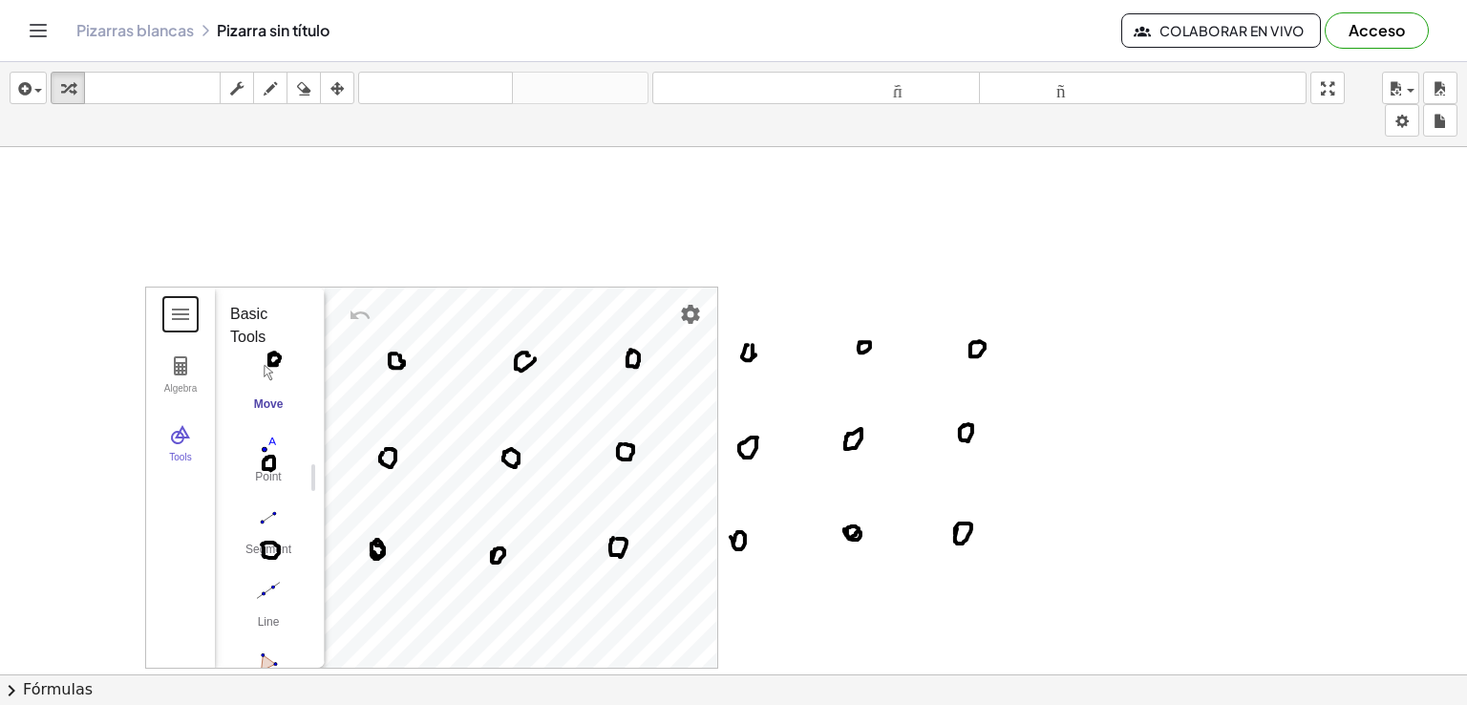
click at [757, 280] on div at bounding box center [733, 548] width 1467 height 1584
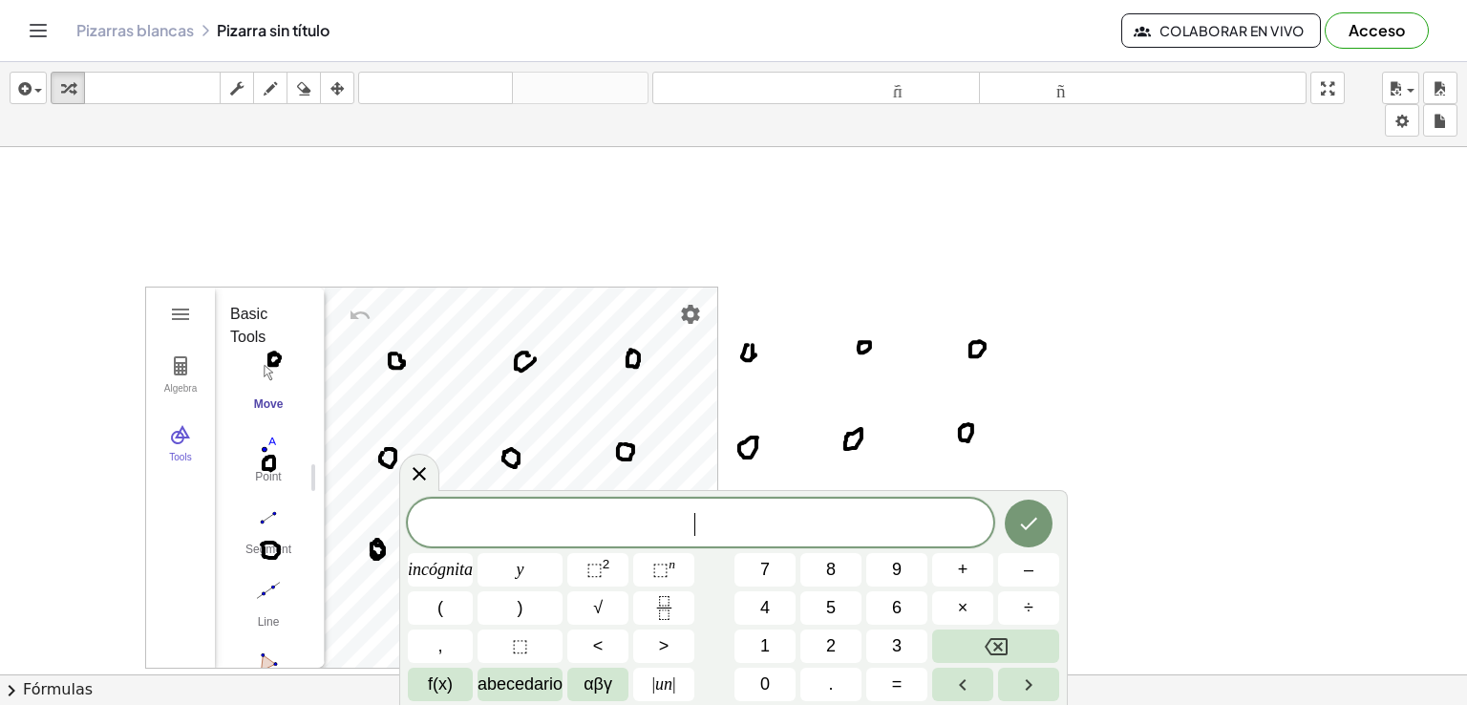
click at [646, 230] on div at bounding box center [733, 548] width 1467 height 1584
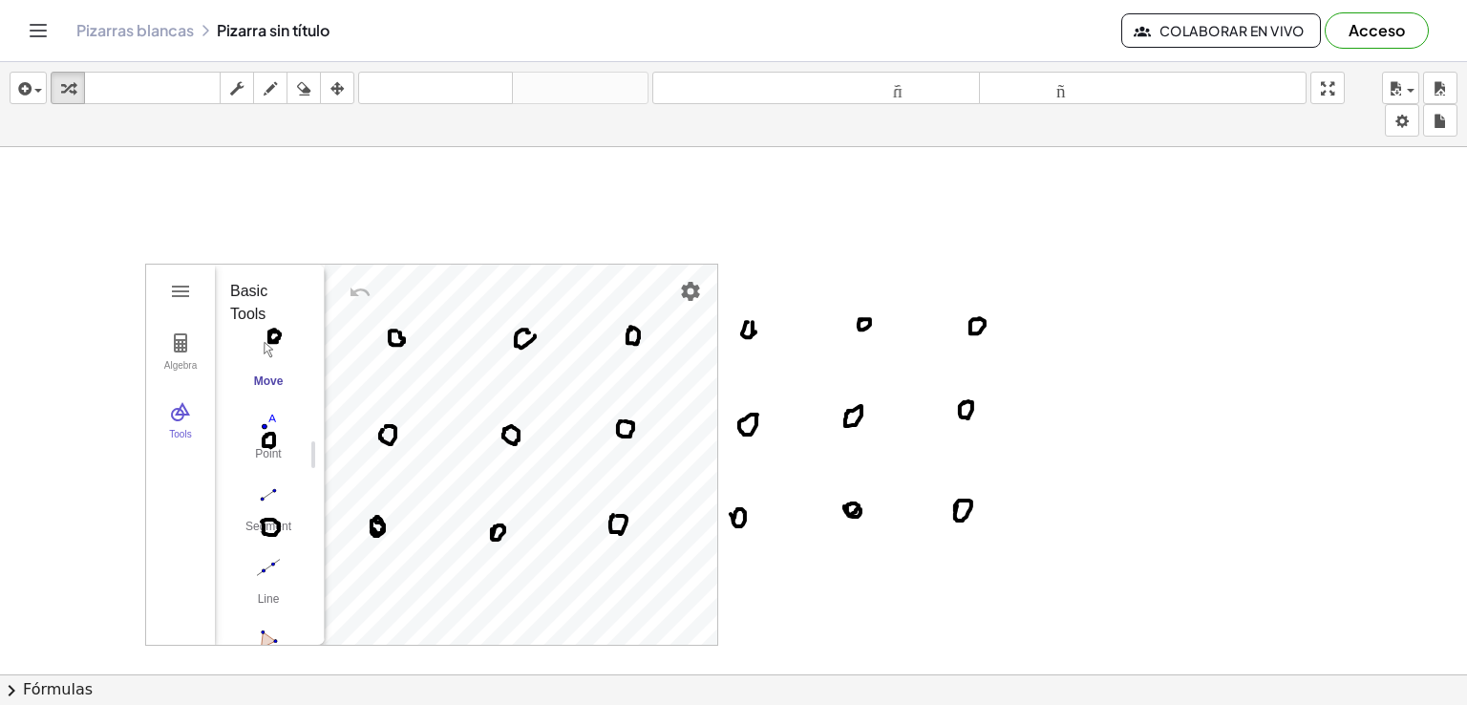
scroll to position [391, 0]
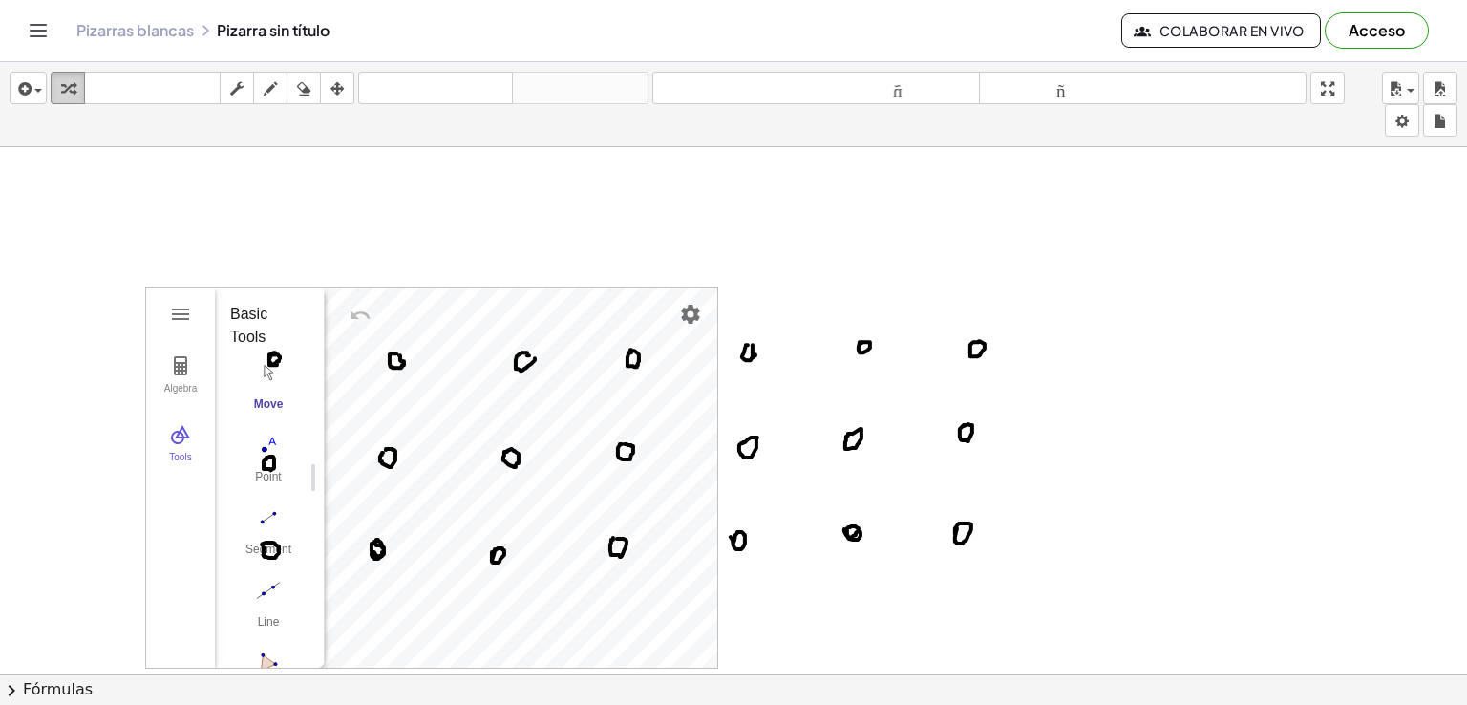
click at [66, 86] on icon "button" at bounding box center [67, 88] width 13 height 23
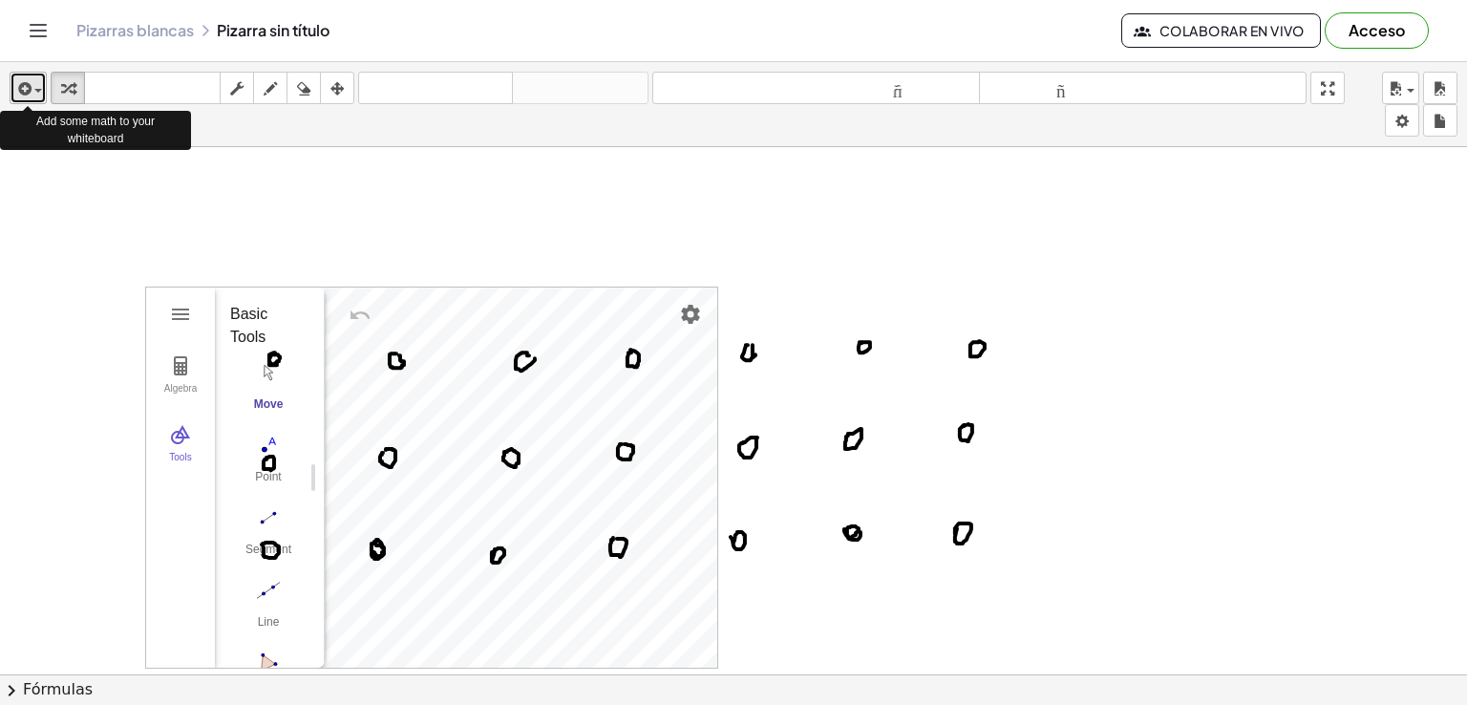
click at [37, 90] on span "button" at bounding box center [38, 91] width 8 height 4
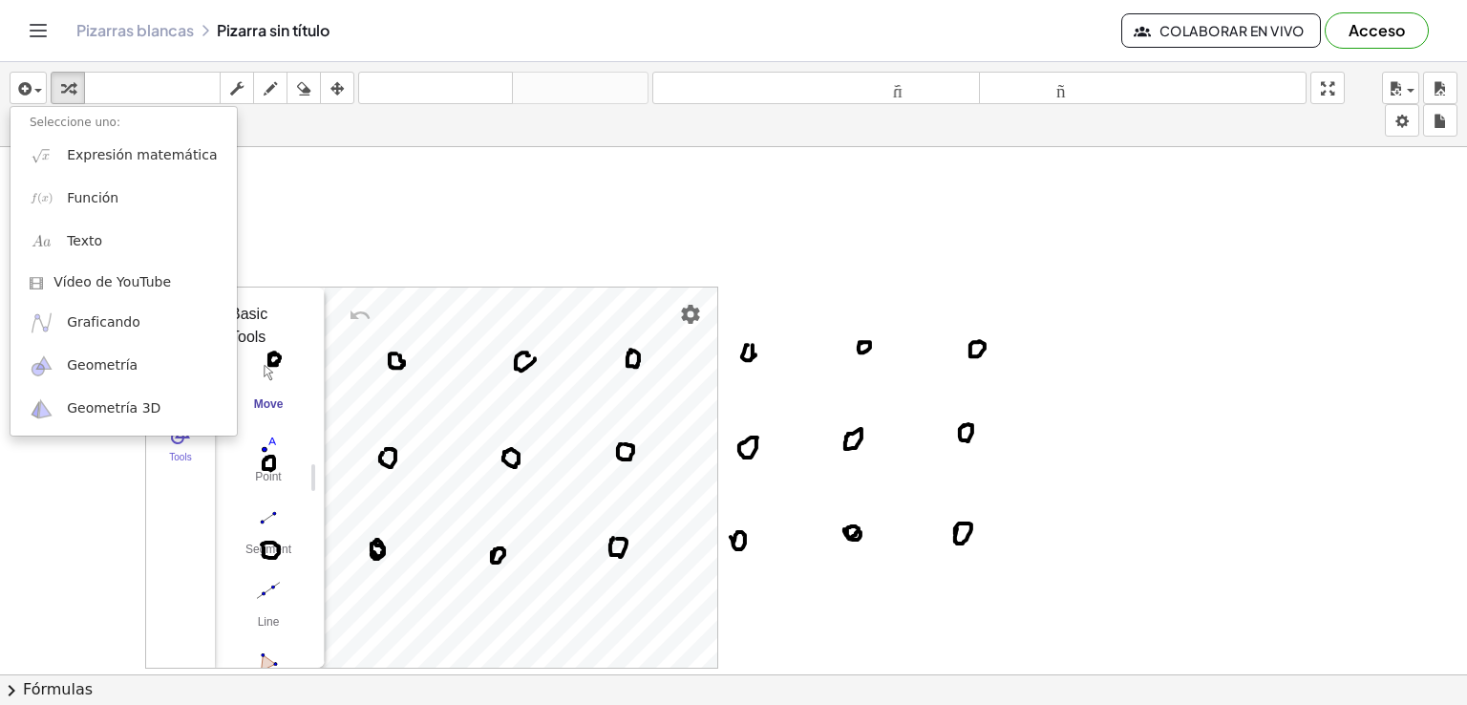
click at [82, 131] on li "Seleccione uno:" at bounding box center [124, 123] width 226 height 22
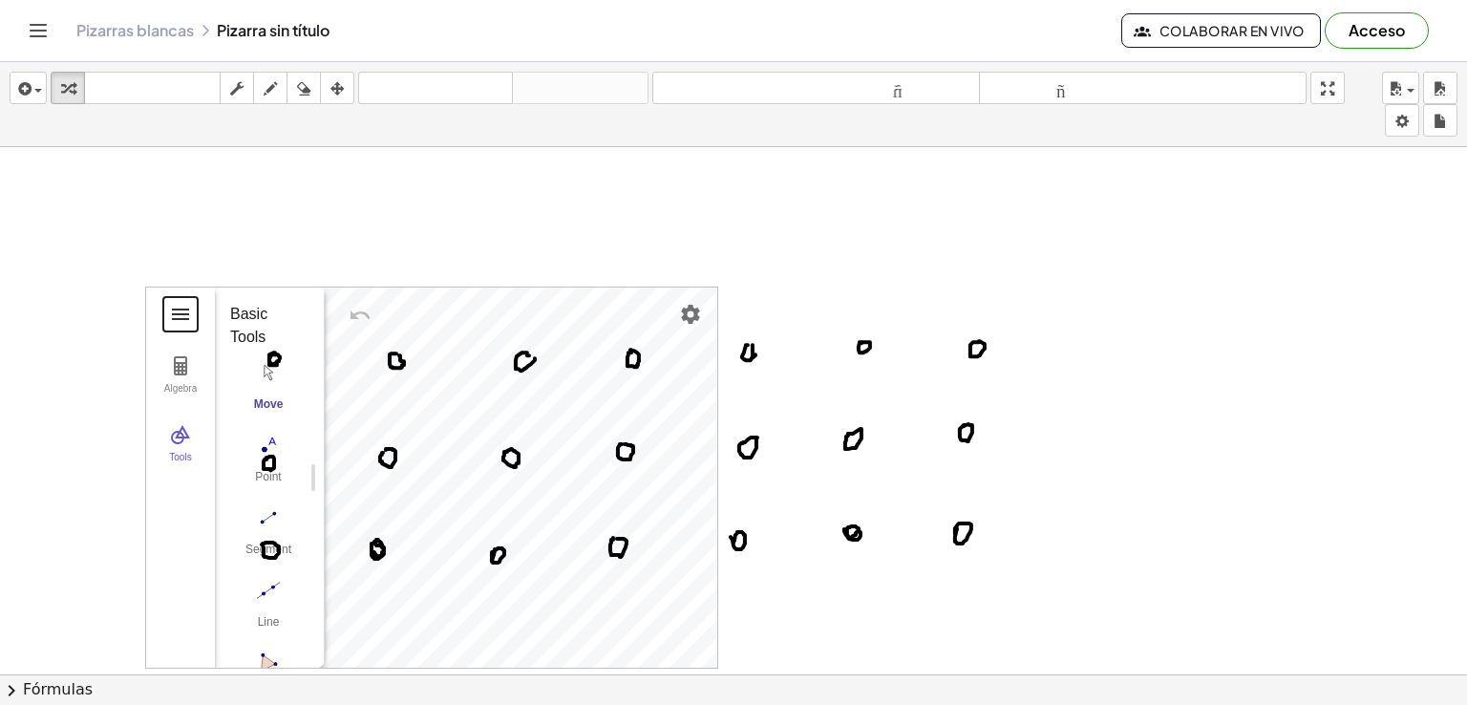
click at [174, 323] on button "Geometry" at bounding box center [180, 314] width 34 height 34
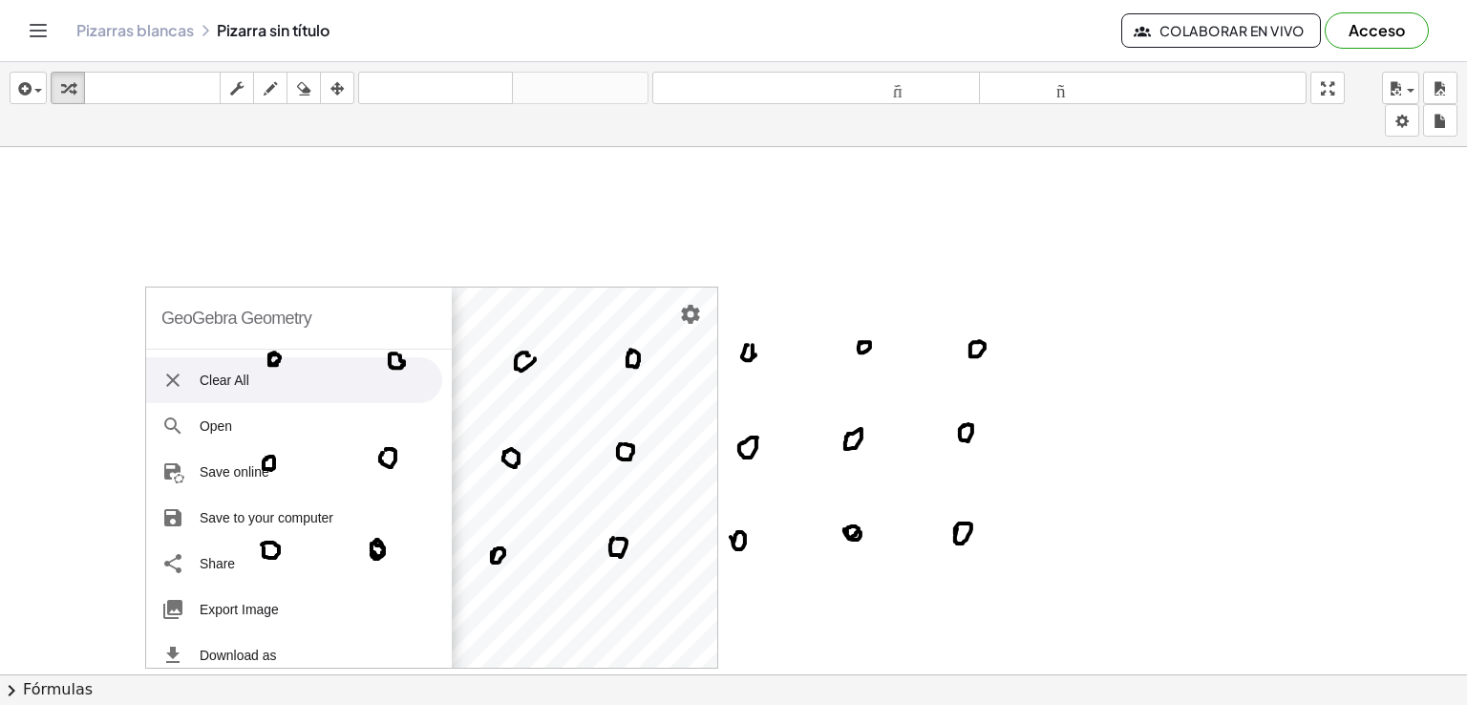
click at [153, 382] on li "Clear All" at bounding box center [294, 380] width 296 height 46
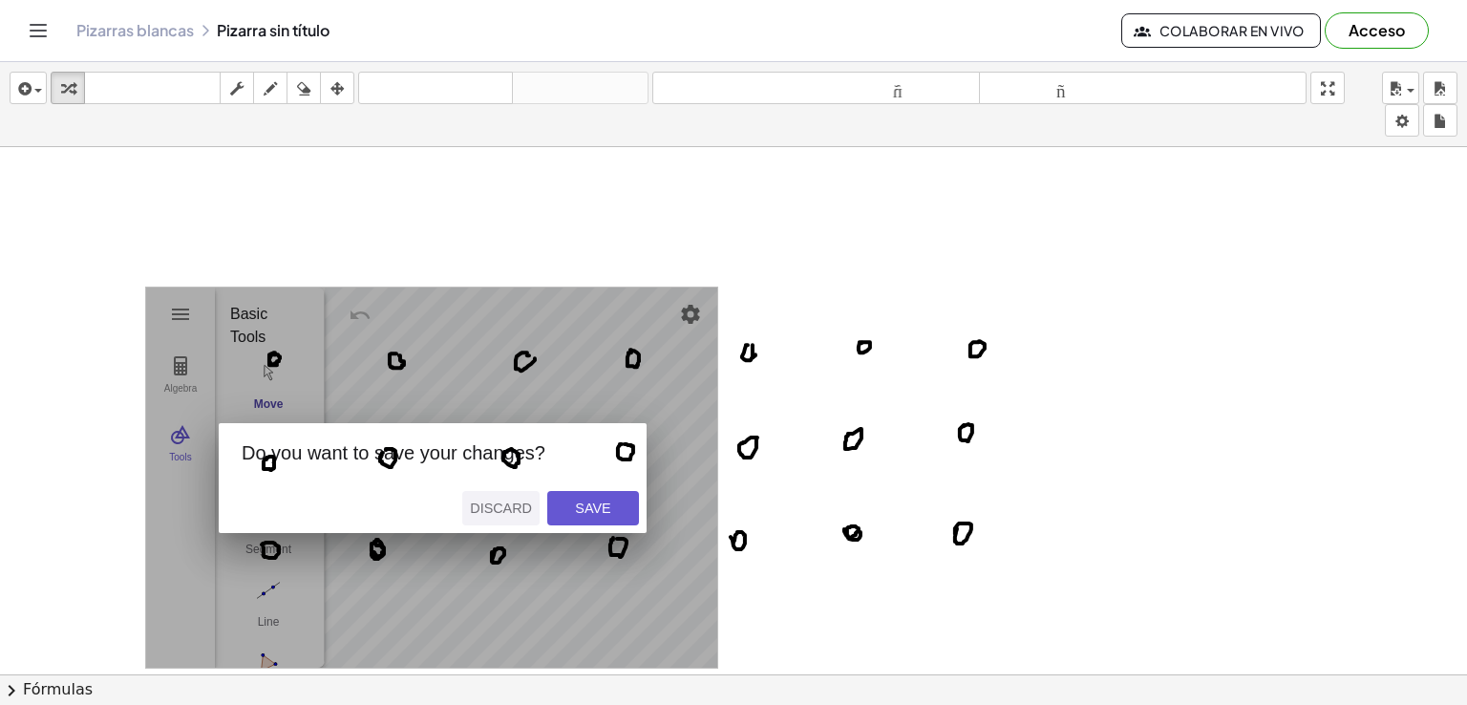
click at [504, 509] on div "Discard" at bounding box center [501, 507] width 62 height 15
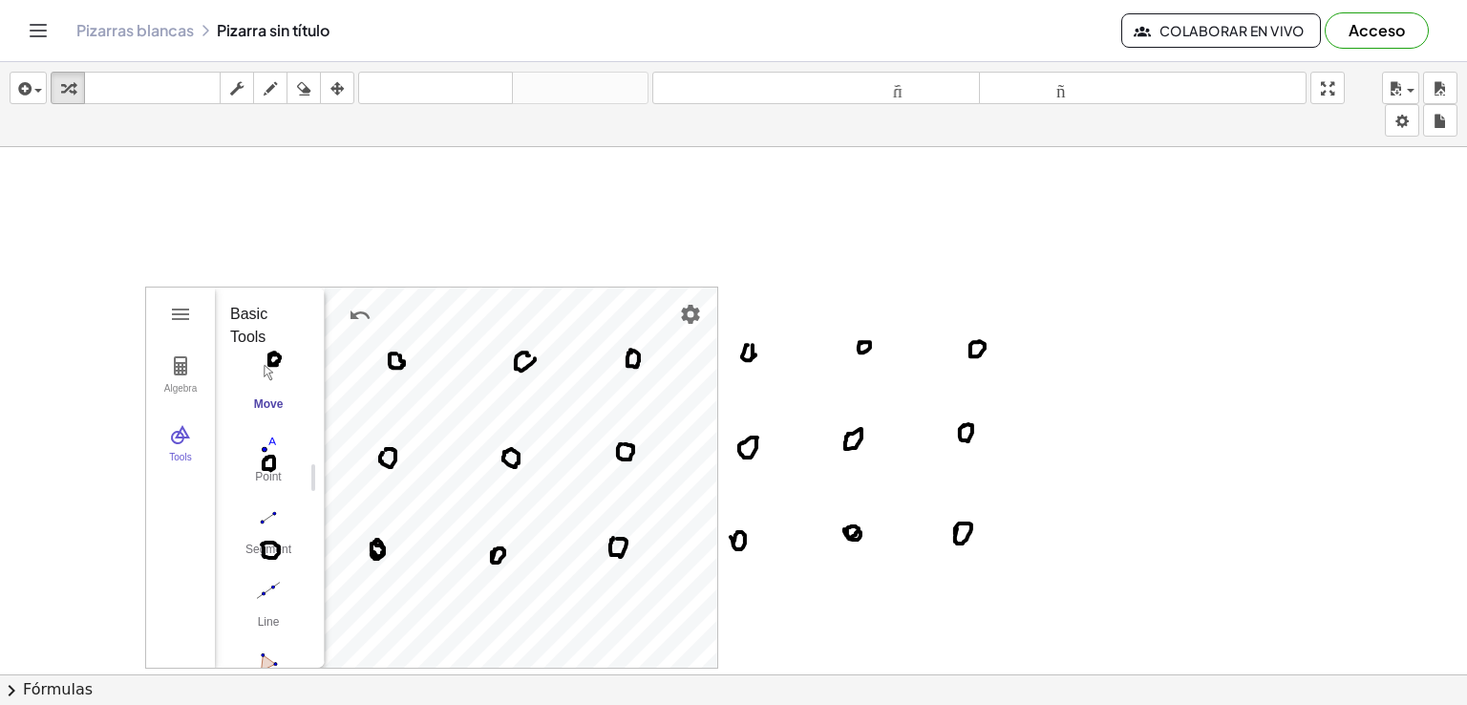
click at [818, 601] on div at bounding box center [733, 548] width 1467 height 1584
